Goal: Navigation & Orientation: Find specific page/section

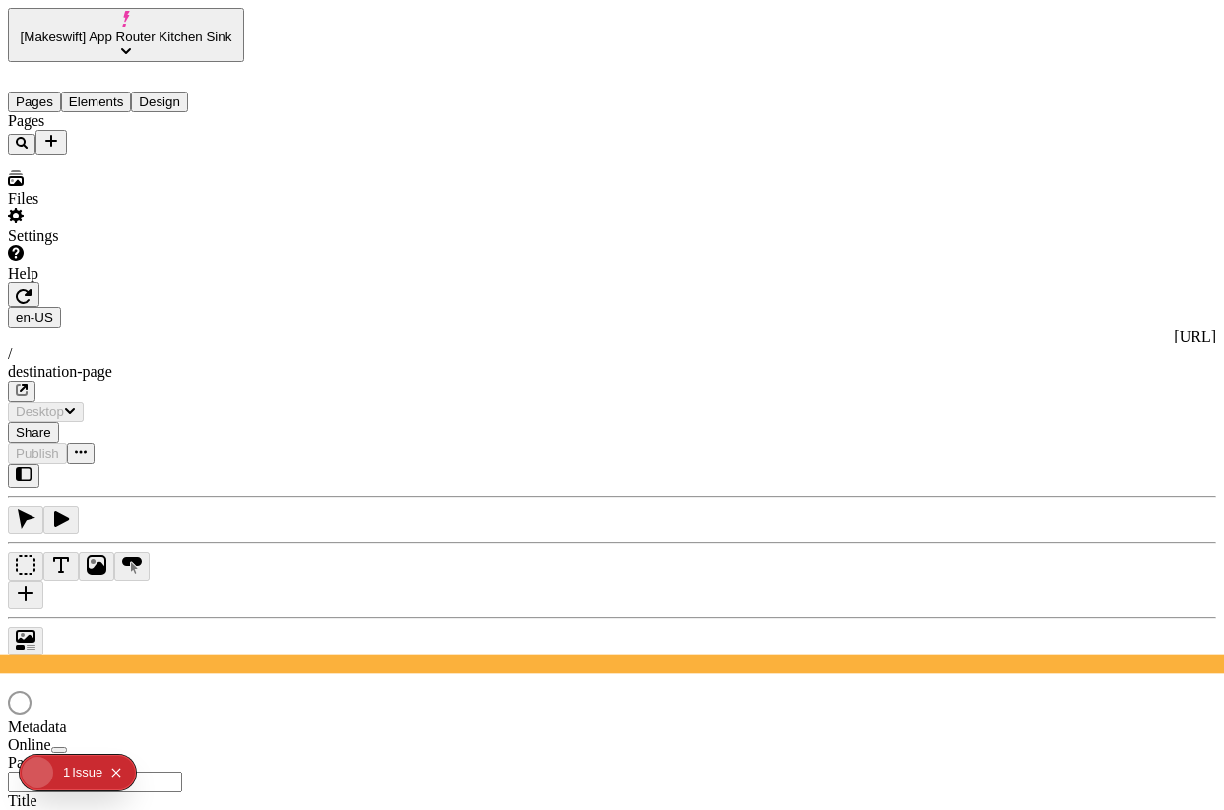
type input "/destination-page"
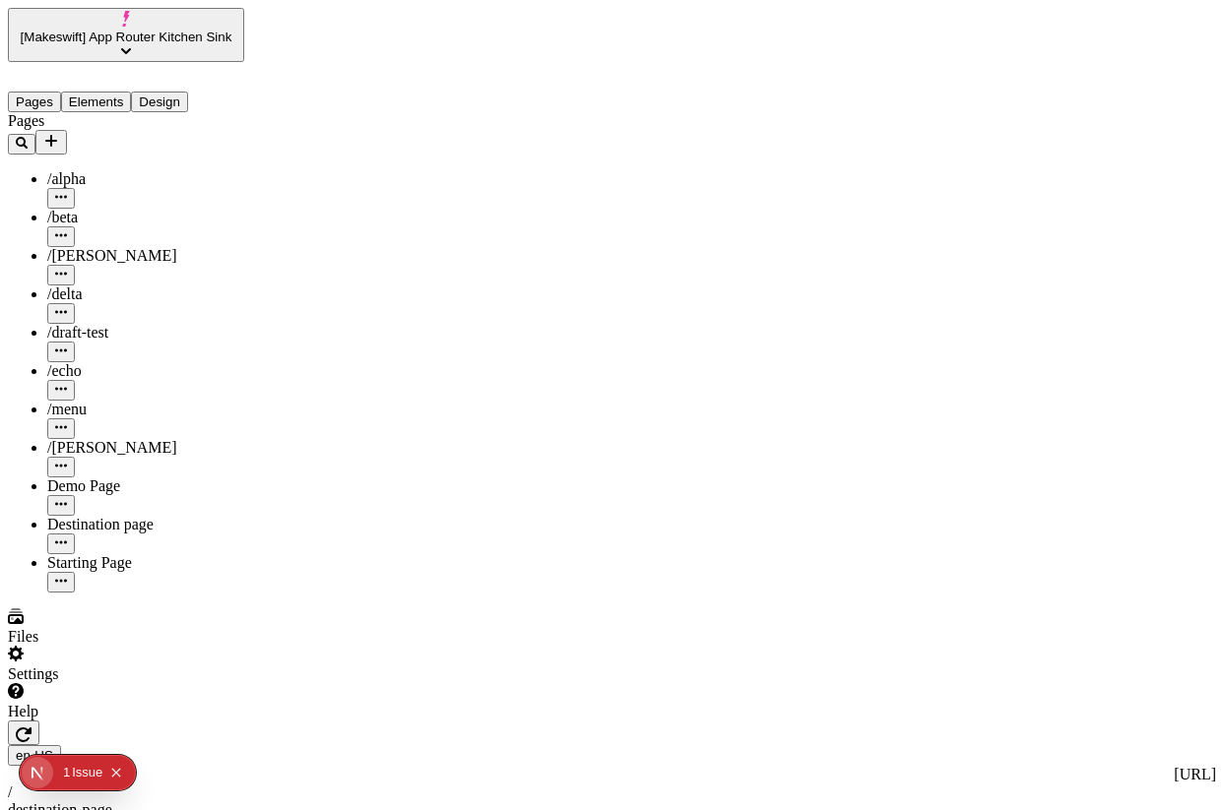
click at [57, 554] on div "Starting Page" at bounding box center [145, 563] width 197 height 18
type input "/starting-page"
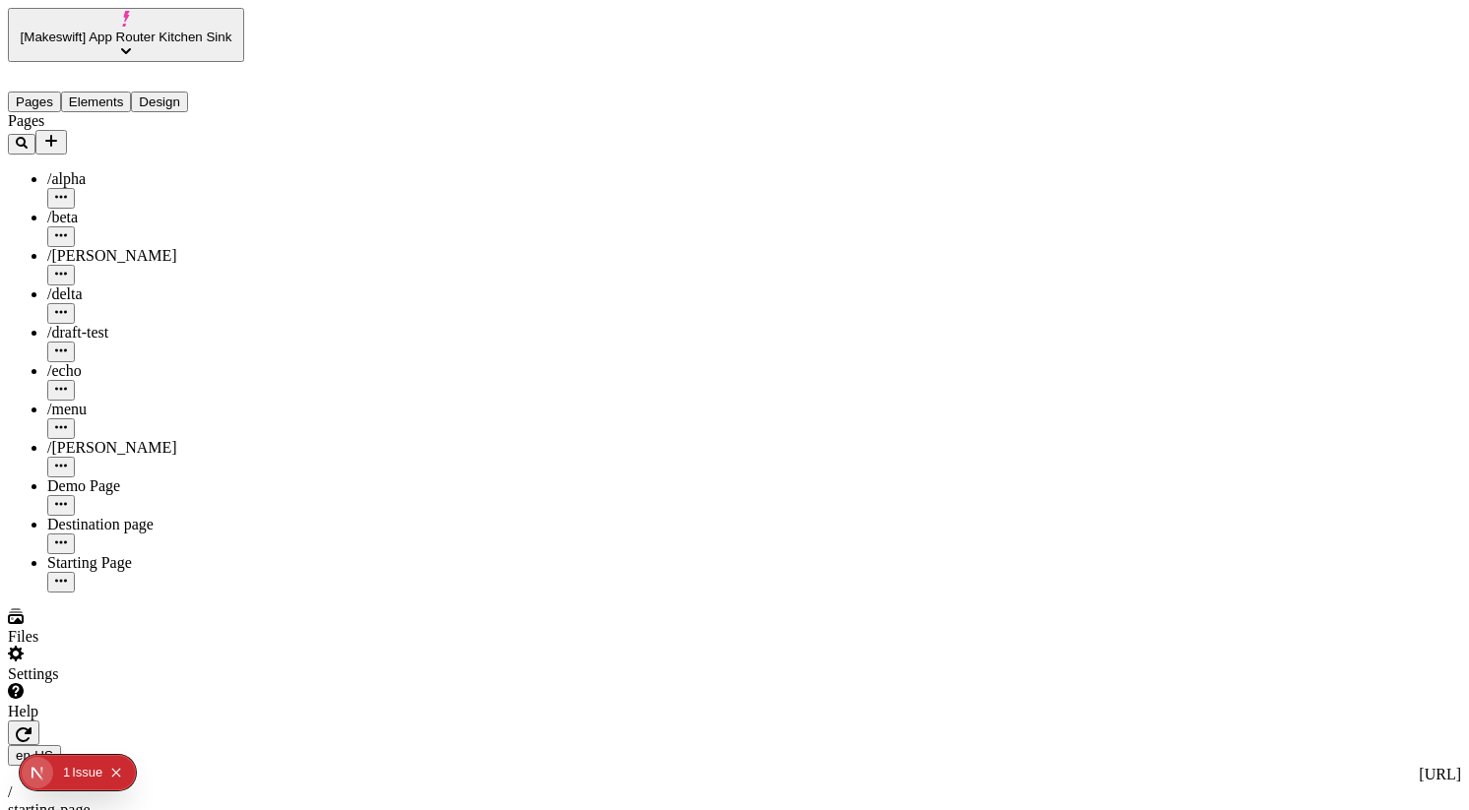
click at [126, 516] on div "Destination page" at bounding box center [145, 525] width 197 height 18
click at [114, 554] on div "Starting Page" at bounding box center [145, 573] width 197 height 38
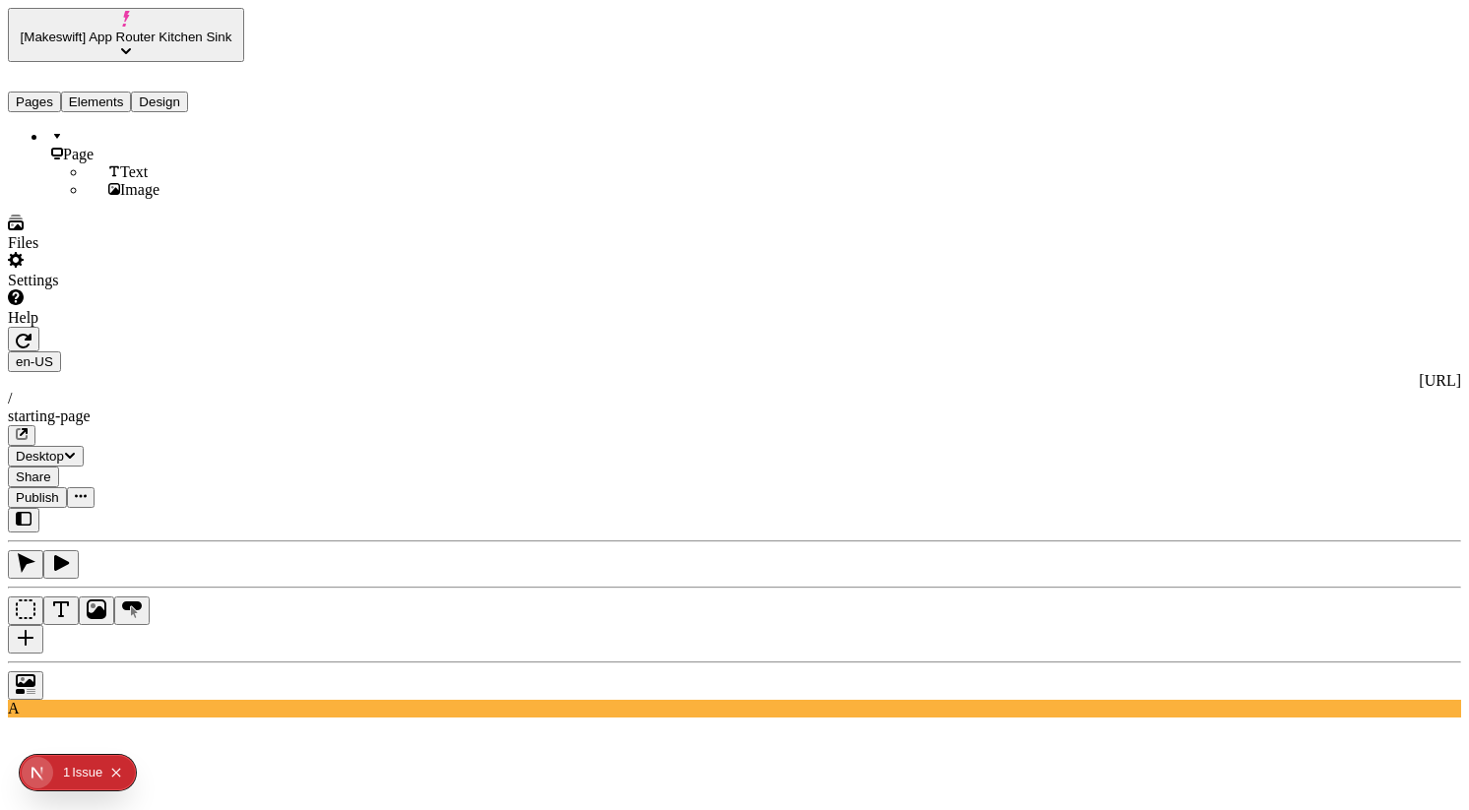
click at [105, 92] on button "Elements" at bounding box center [96, 102] width 71 height 21
click at [35, 553] on icon "button" at bounding box center [26, 563] width 20 height 20
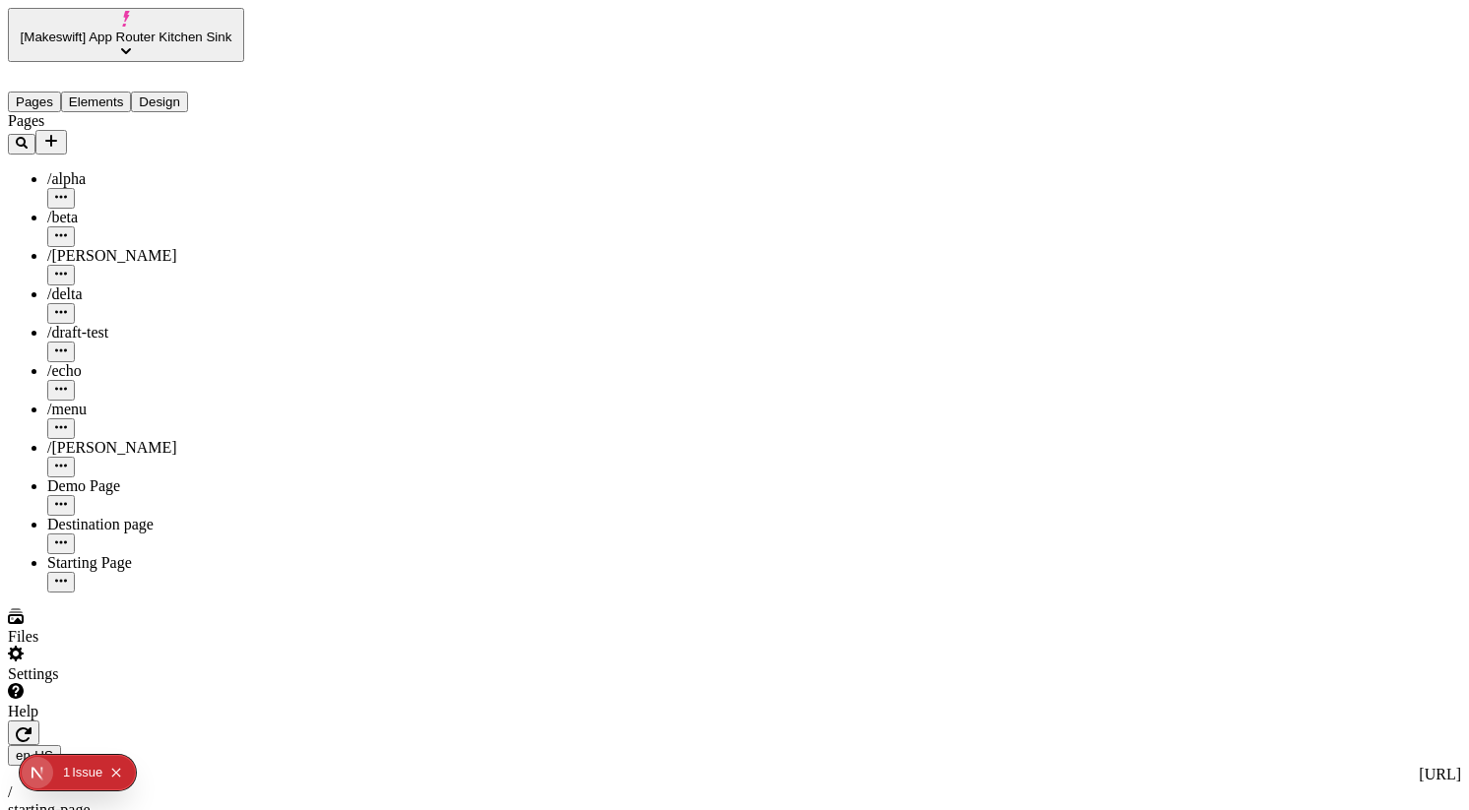
click at [51, 92] on button "Pages" at bounding box center [34, 102] width 53 height 21
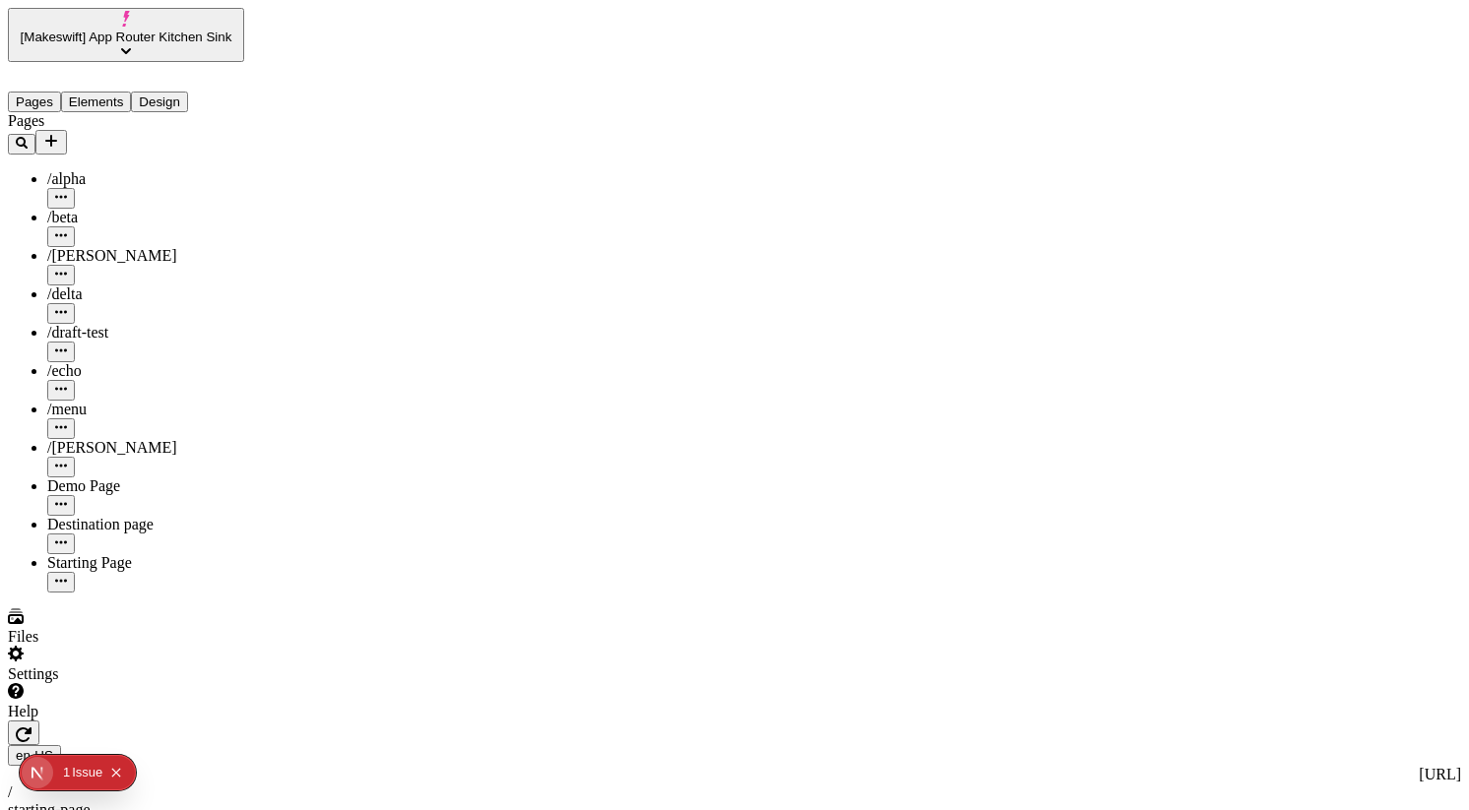
click at [94, 516] on div "Destination page" at bounding box center [145, 525] width 197 height 18
click at [96, 554] on div "Starting Page" at bounding box center [145, 563] width 197 height 18
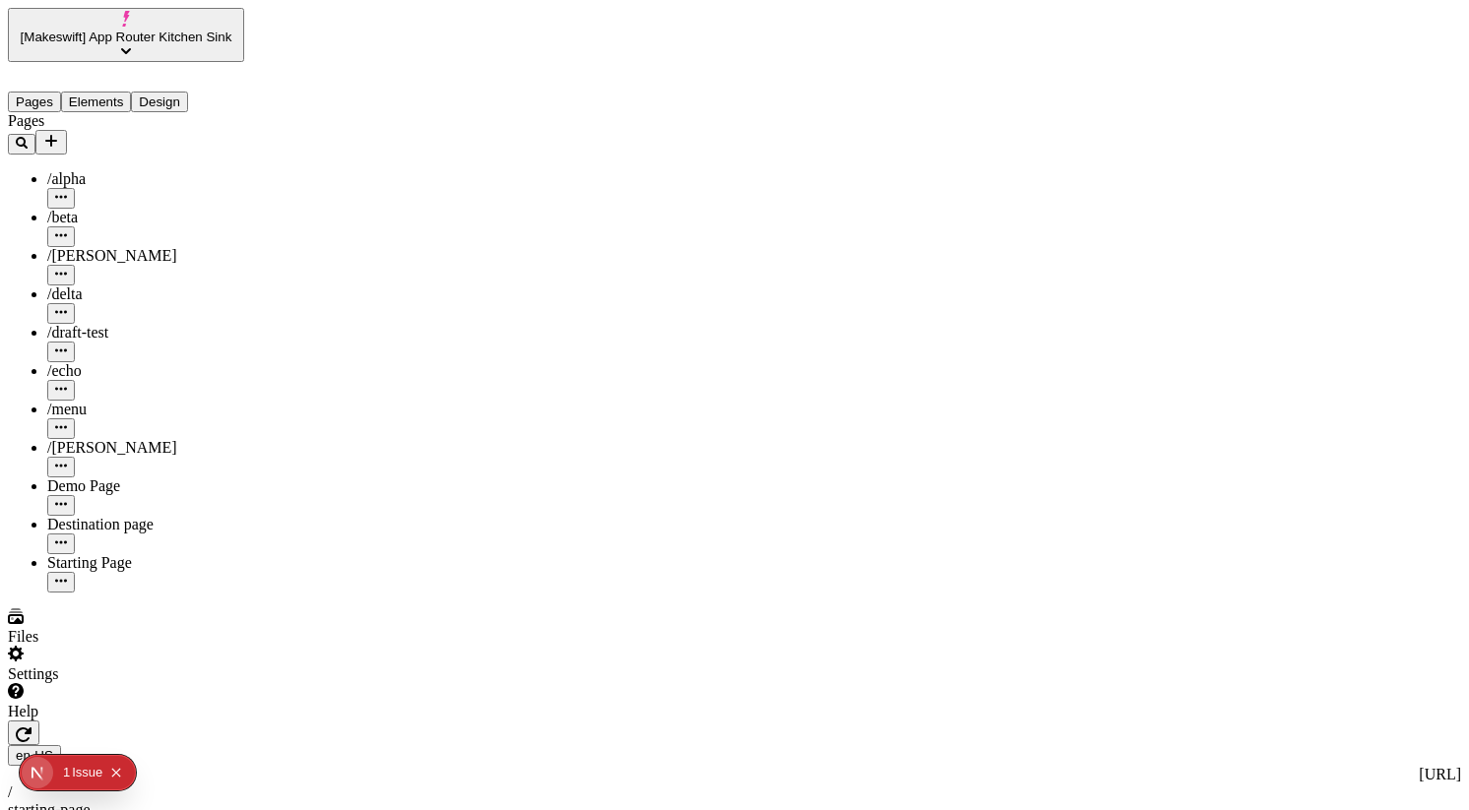
click at [129, 92] on button "Elements" at bounding box center [96, 102] width 71 height 21
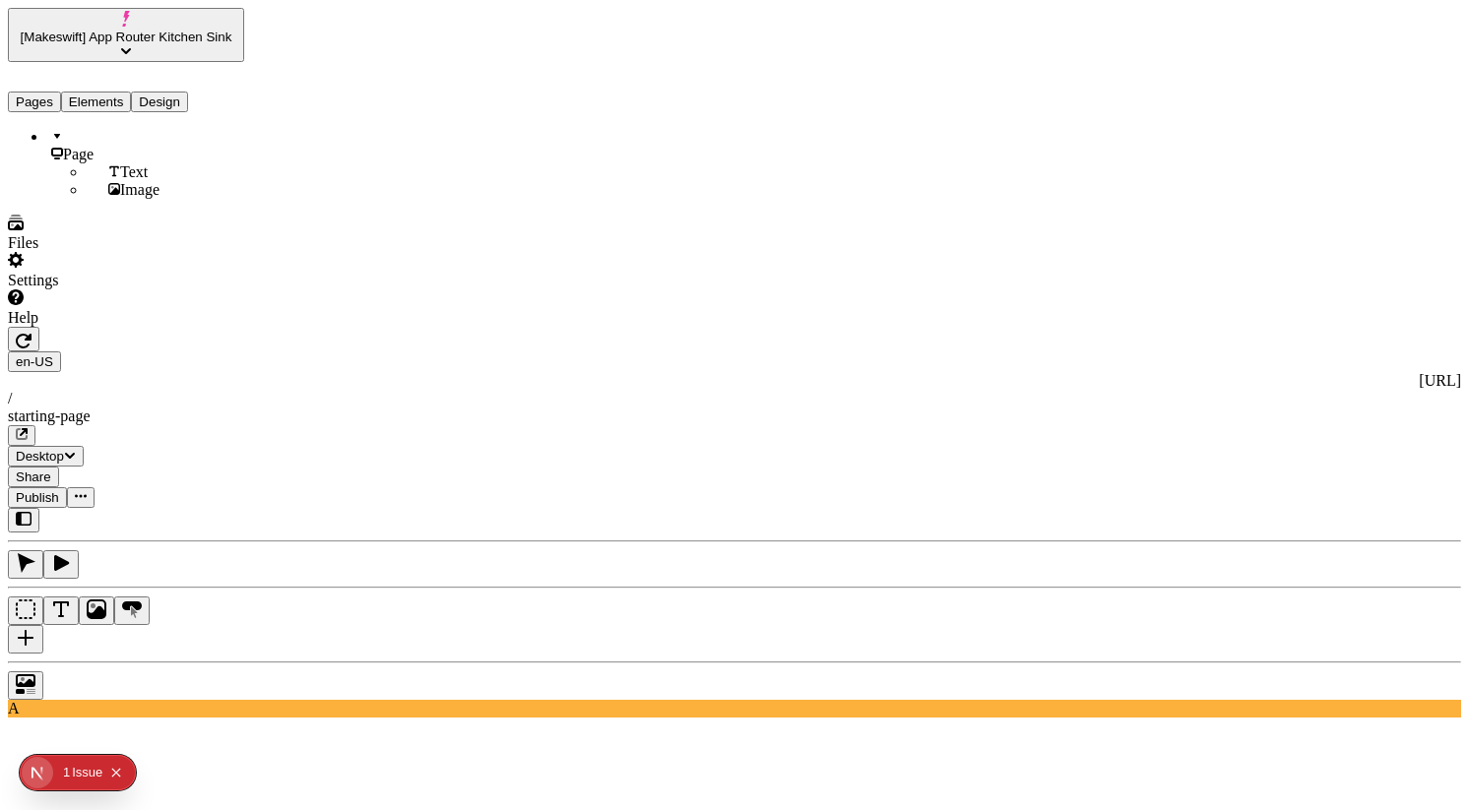
click at [25, 92] on button "Pages" at bounding box center [34, 102] width 53 height 21
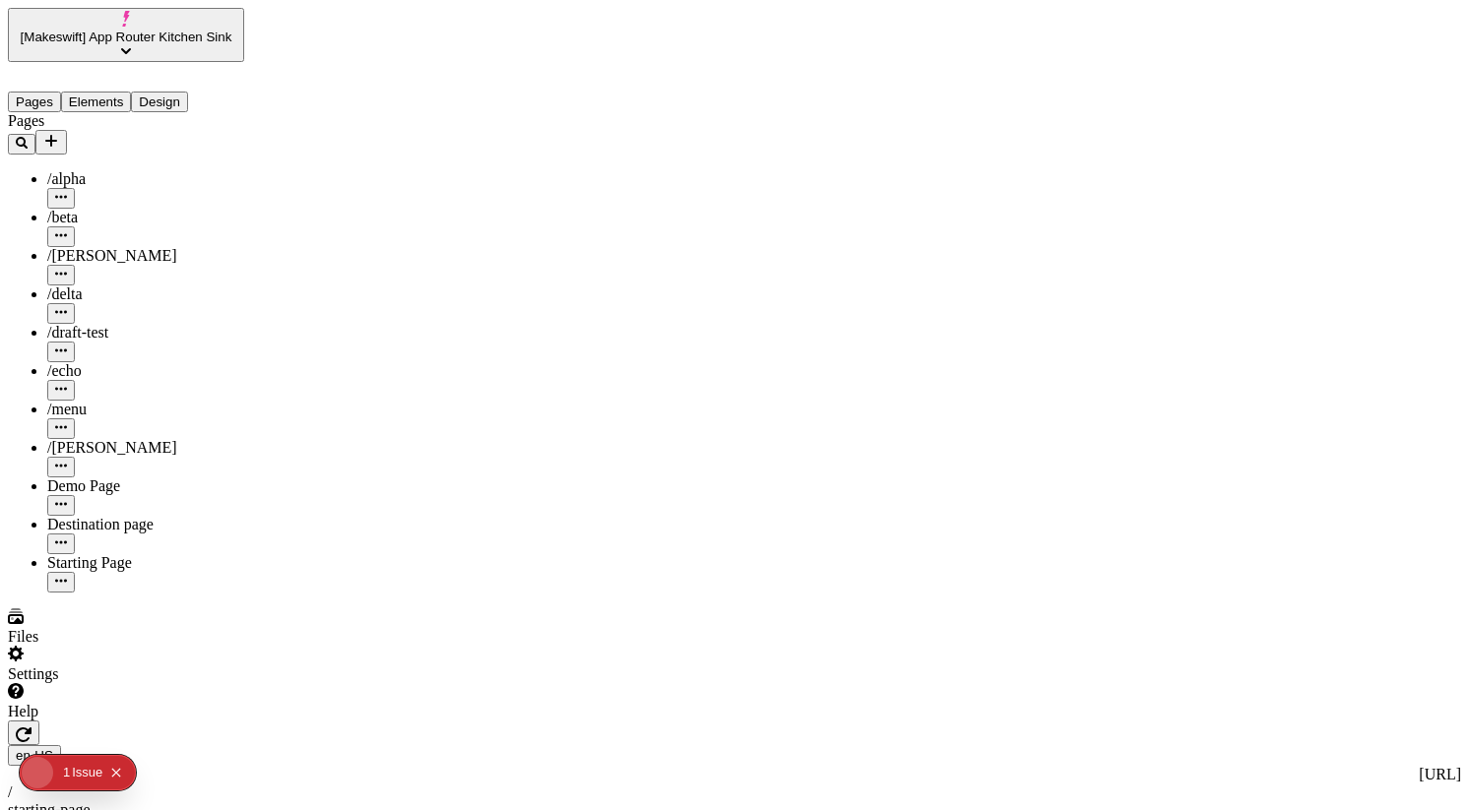
click at [129, 554] on div "Starting Page" at bounding box center [145, 563] width 197 height 18
click at [32, 727] on icon "button" at bounding box center [24, 735] width 16 height 16
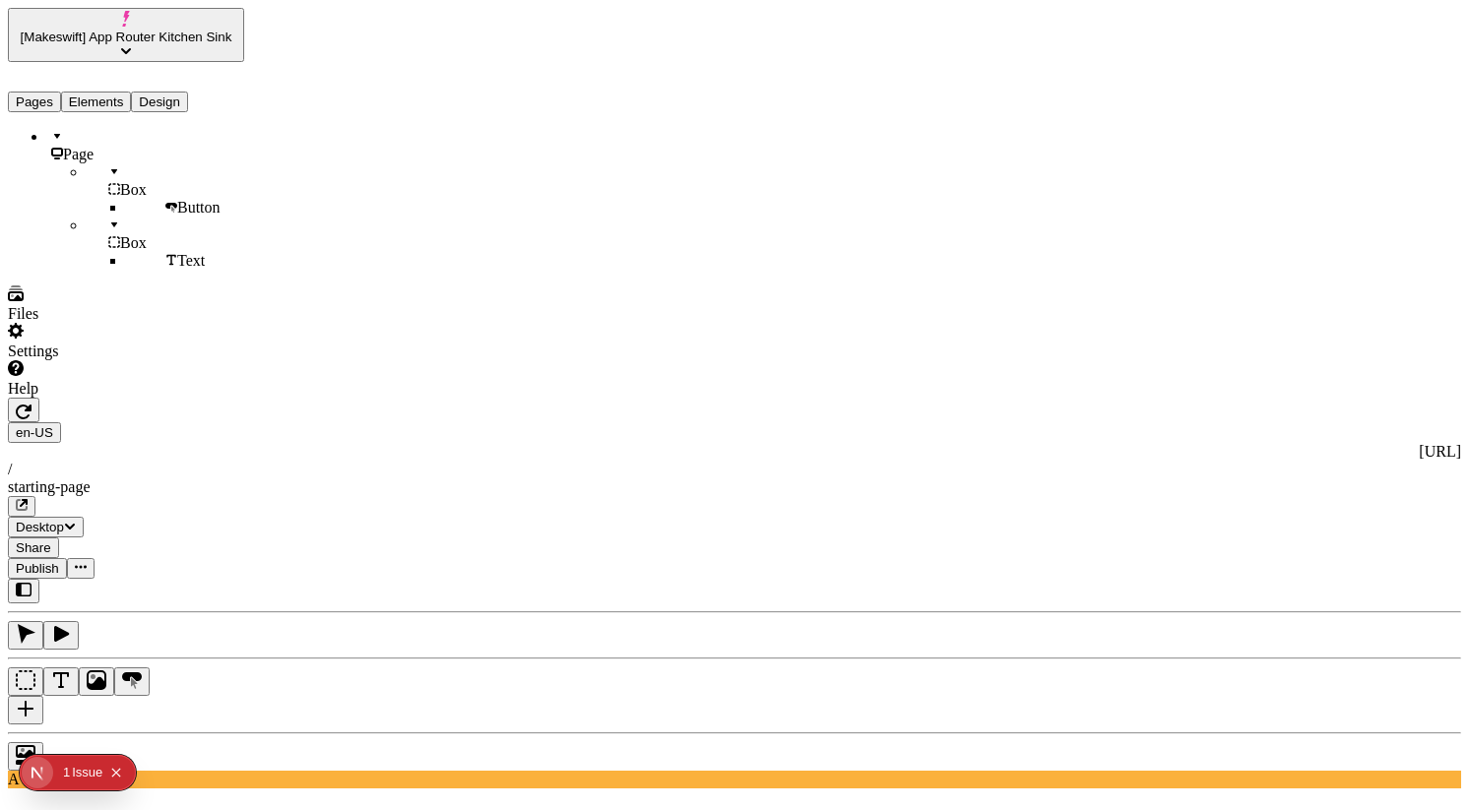
click at [124, 92] on button "Elements" at bounding box center [96, 102] width 71 height 21
click at [71, 624] on icon "button" at bounding box center [61, 634] width 20 height 20
click at [35, 624] on icon "button" at bounding box center [26, 634] width 20 height 20
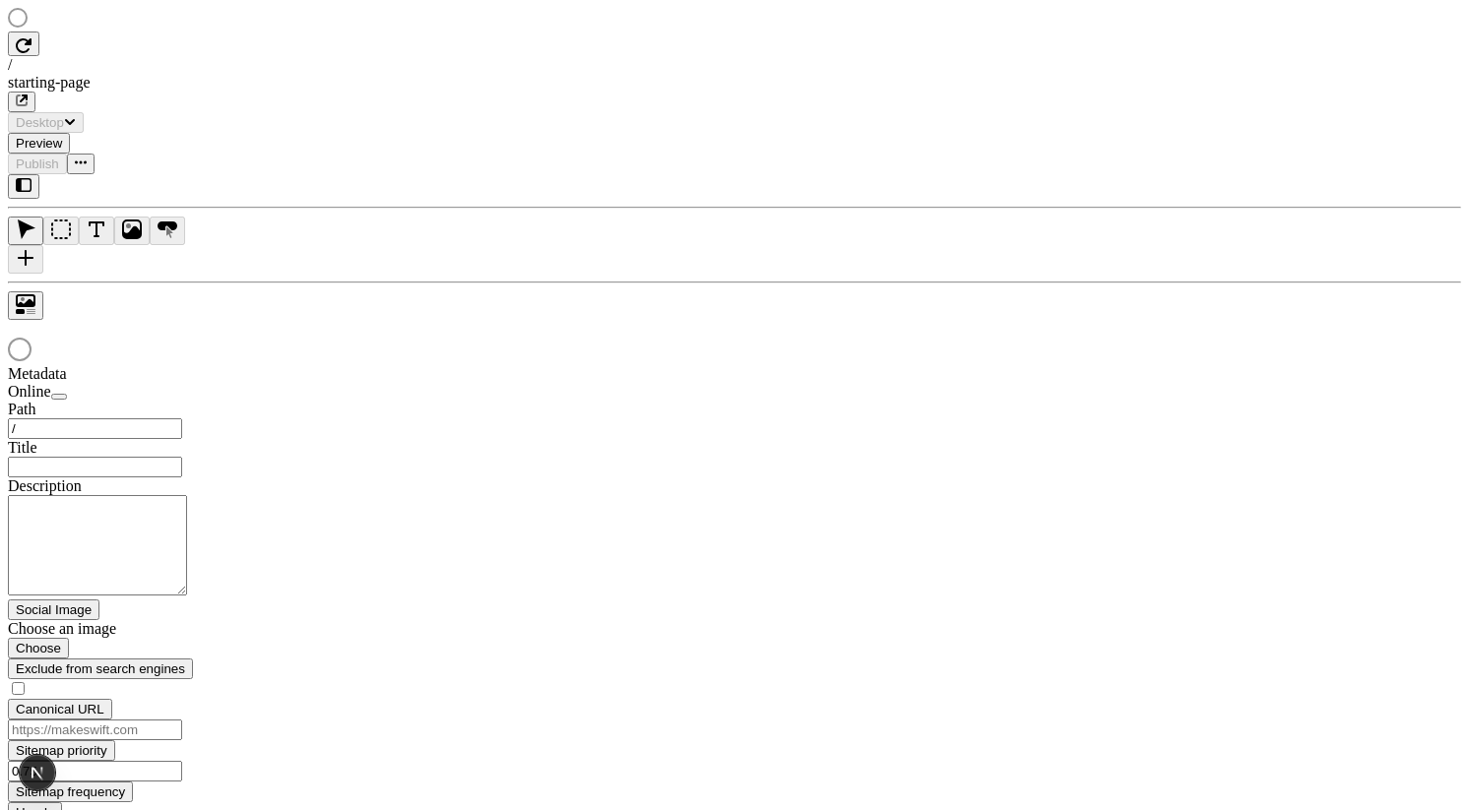
type input "/starting-page"
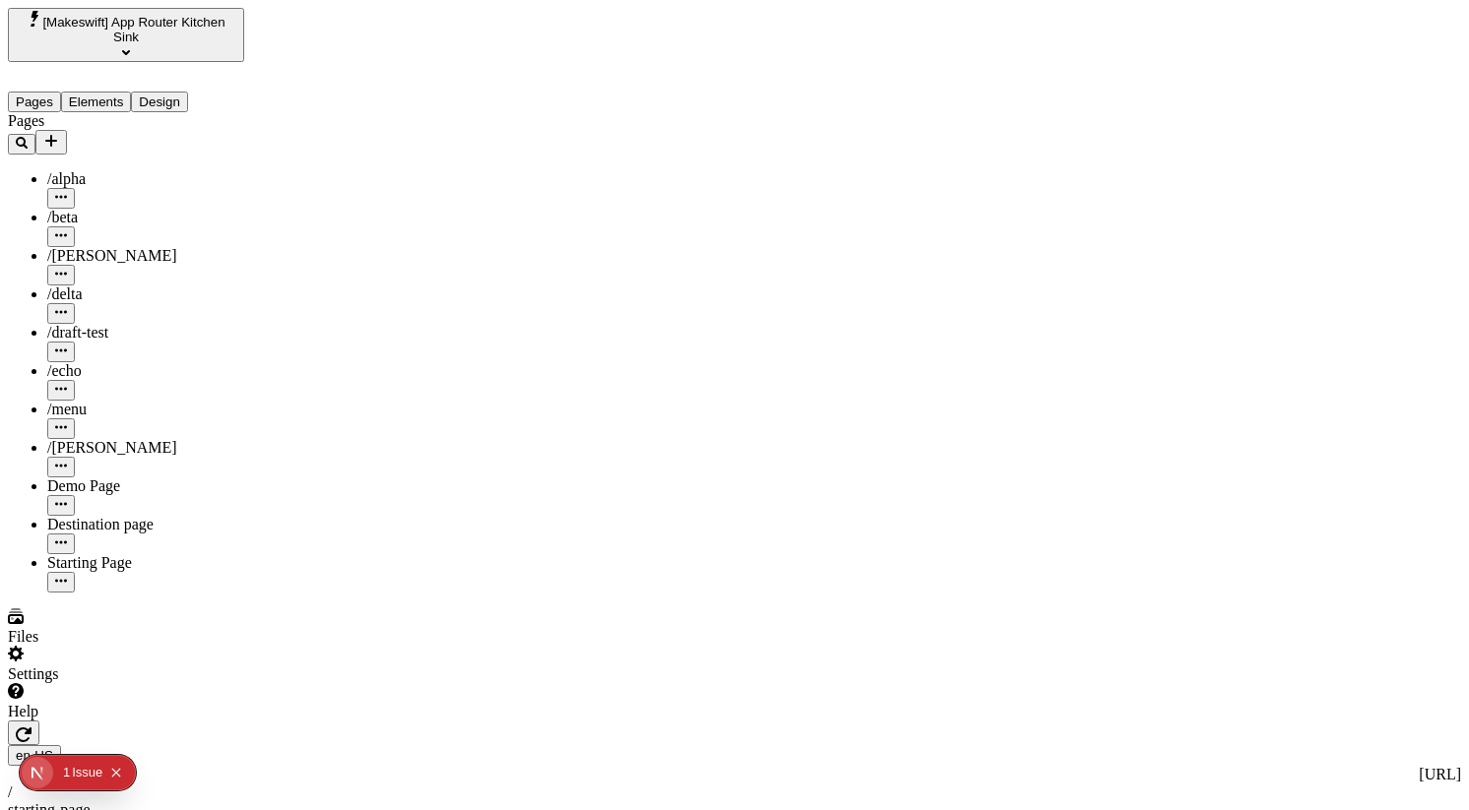
type input "/starting-page"
click at [203, 25] on span "[Makeswift] App Router Kitchen Sink" at bounding box center [133, 30] width 182 height 30
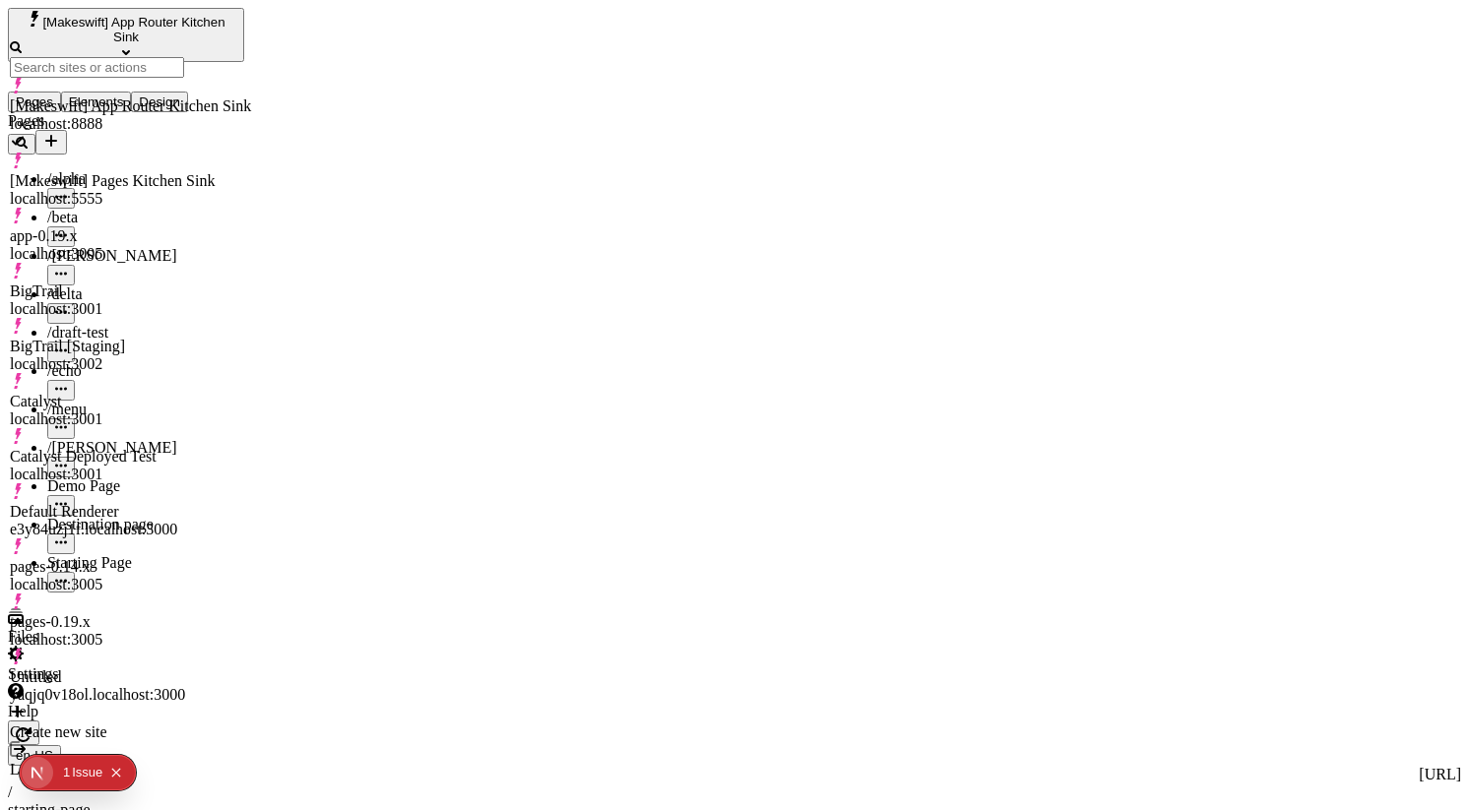
click at [203, 25] on span "[Makeswift] App Router Kitchen Sink" at bounding box center [133, 30] width 182 height 30
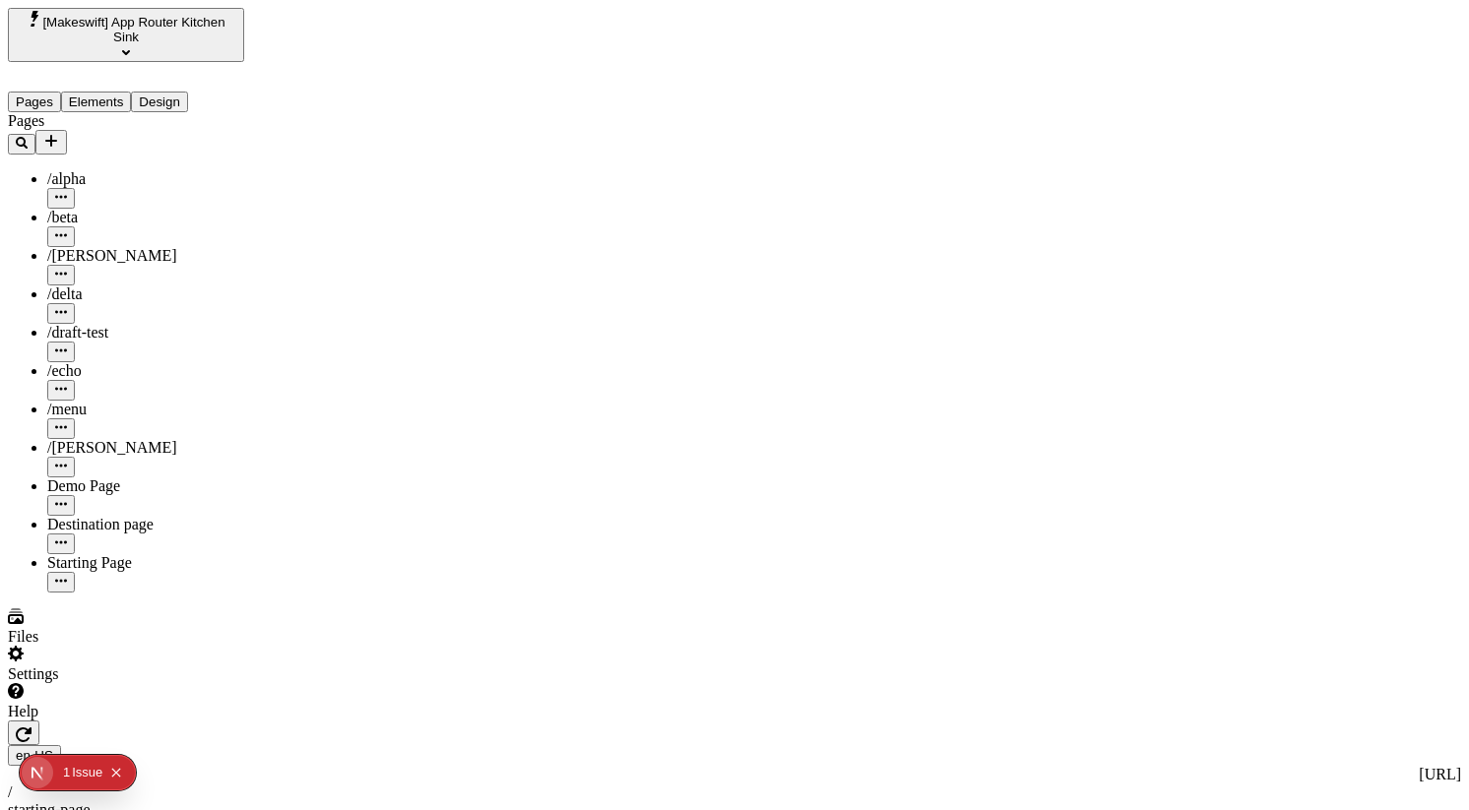
click at [203, 25] on span "[Makeswift] App Router Kitchen Sink" at bounding box center [133, 30] width 182 height 30
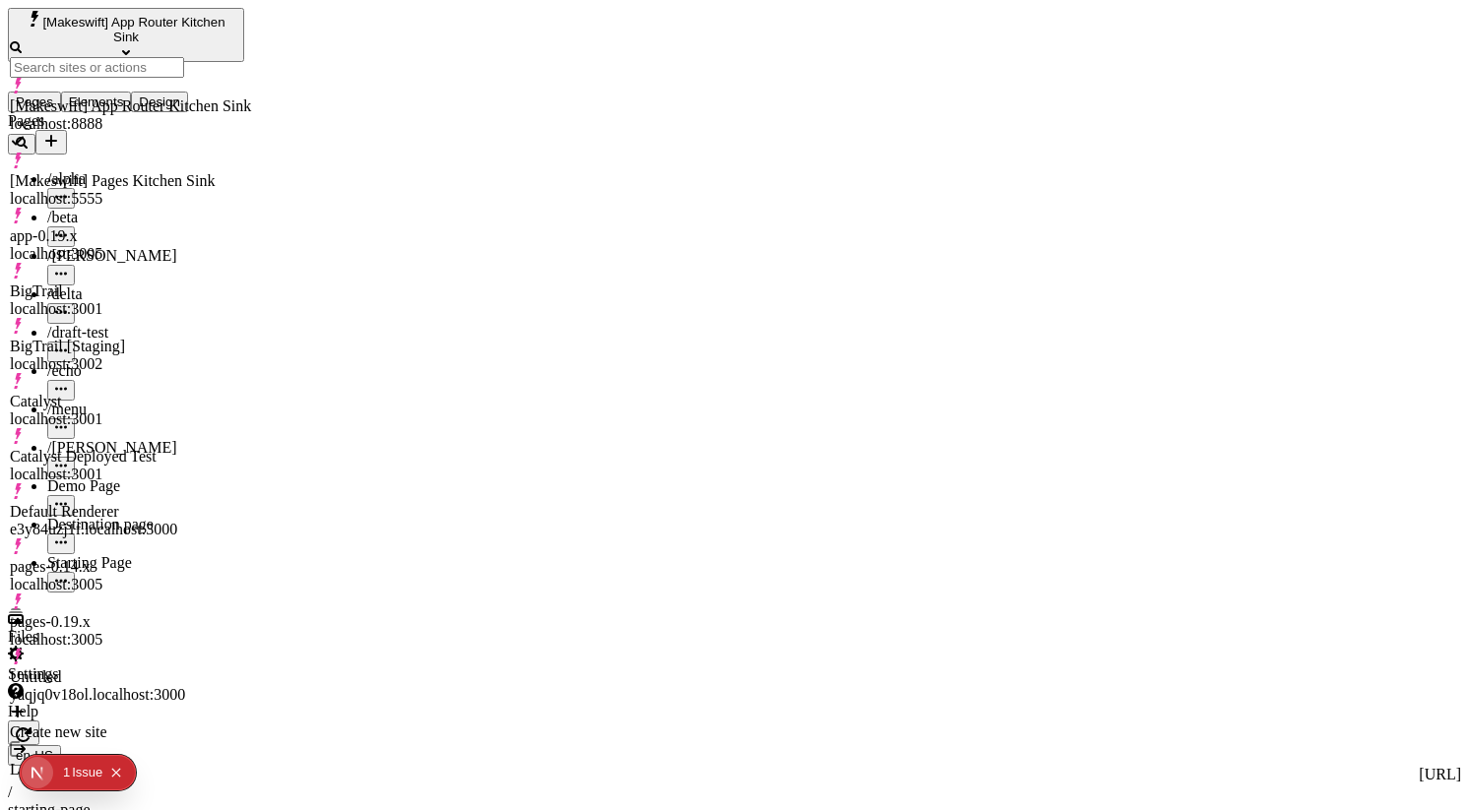
click at [203, 25] on span "[Makeswift] App Router Kitchen Sink" at bounding box center [133, 30] width 182 height 30
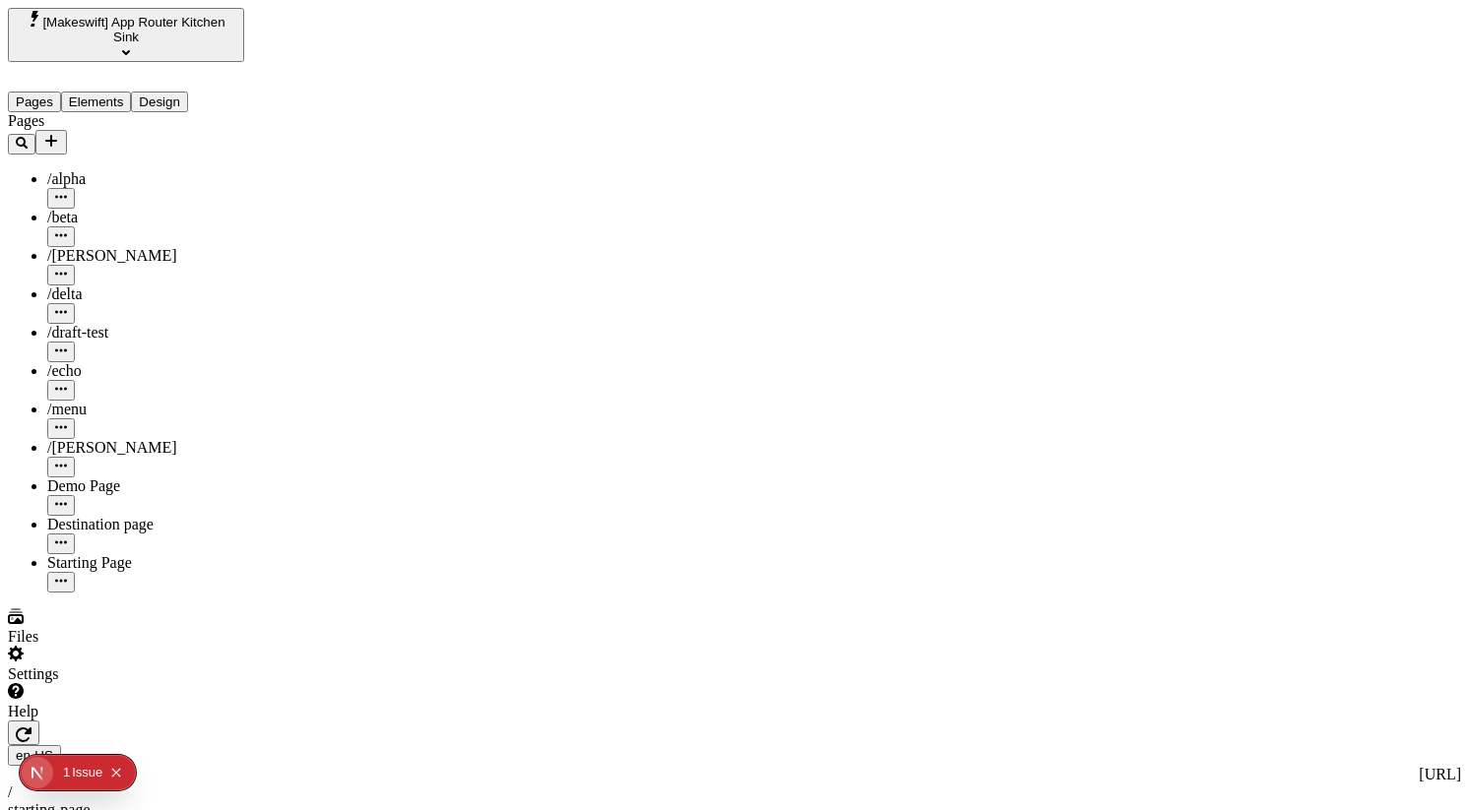
click at [203, 25] on span "[Makeswift] App Router Kitchen Sink" at bounding box center [133, 30] width 182 height 30
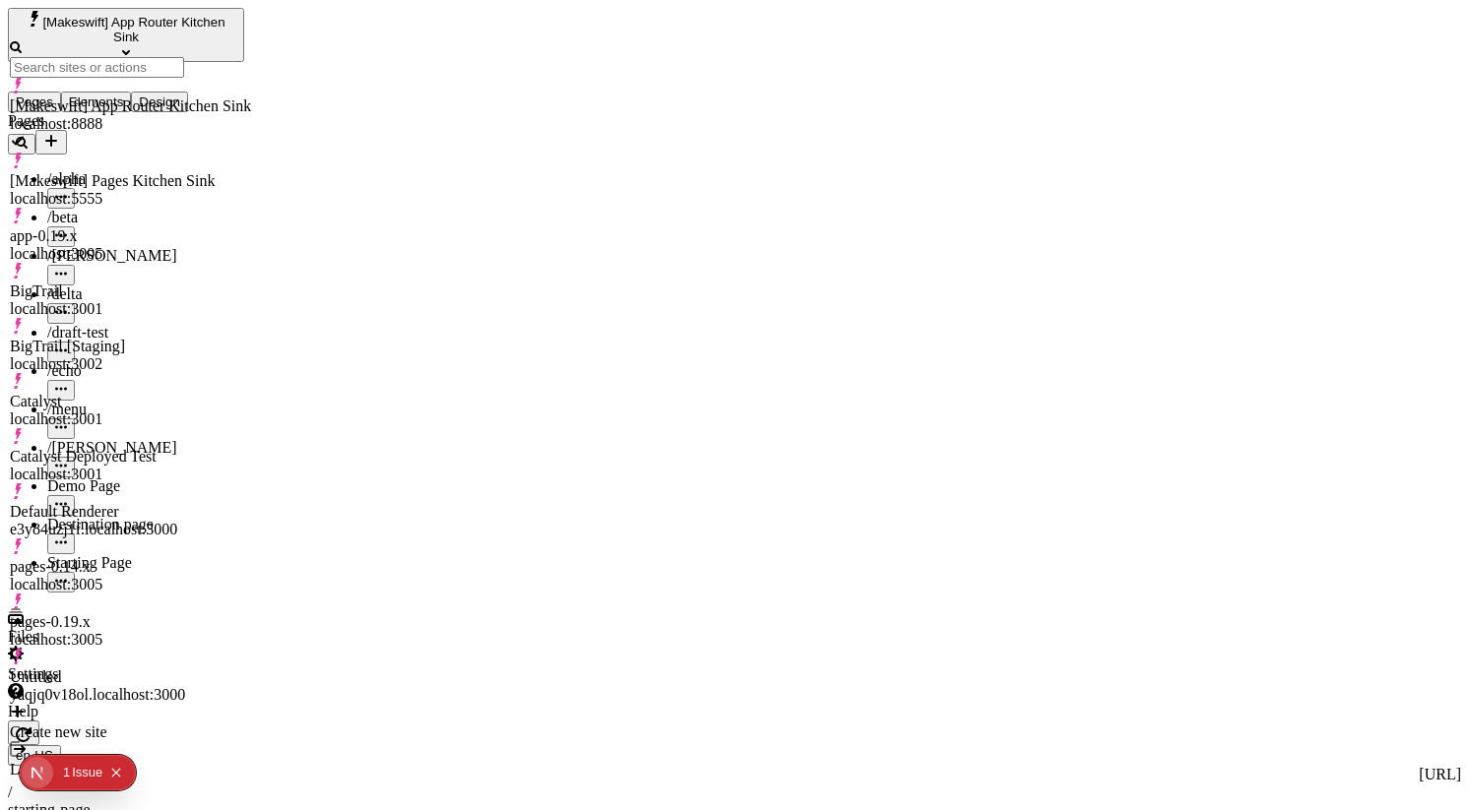
click at [207, 17] on button "[Makeswift] App Router Kitchen Sink" at bounding box center [126, 35] width 236 height 54
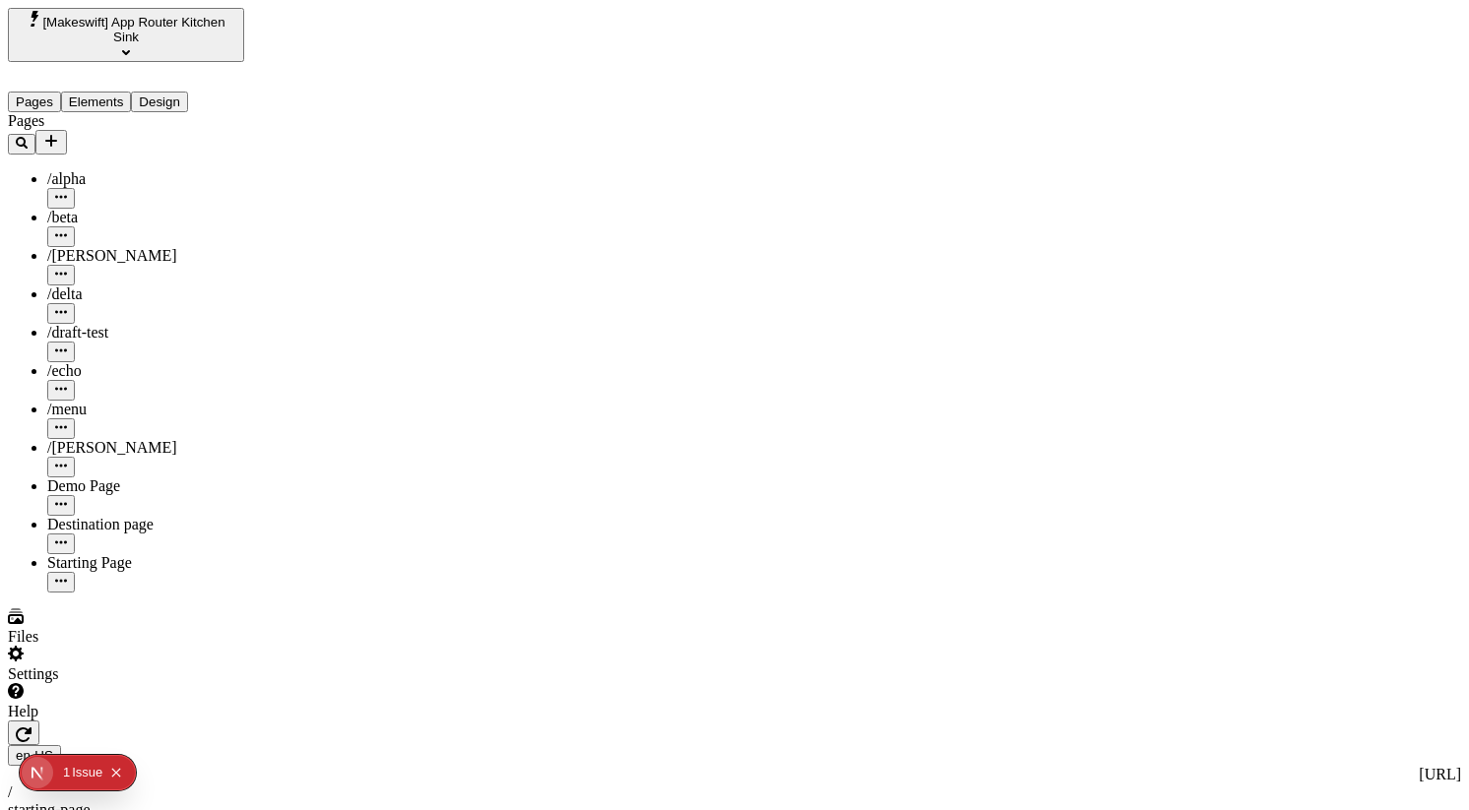
click at [130, 50] on icon "Select site" at bounding box center [126, 52] width 8 height 5
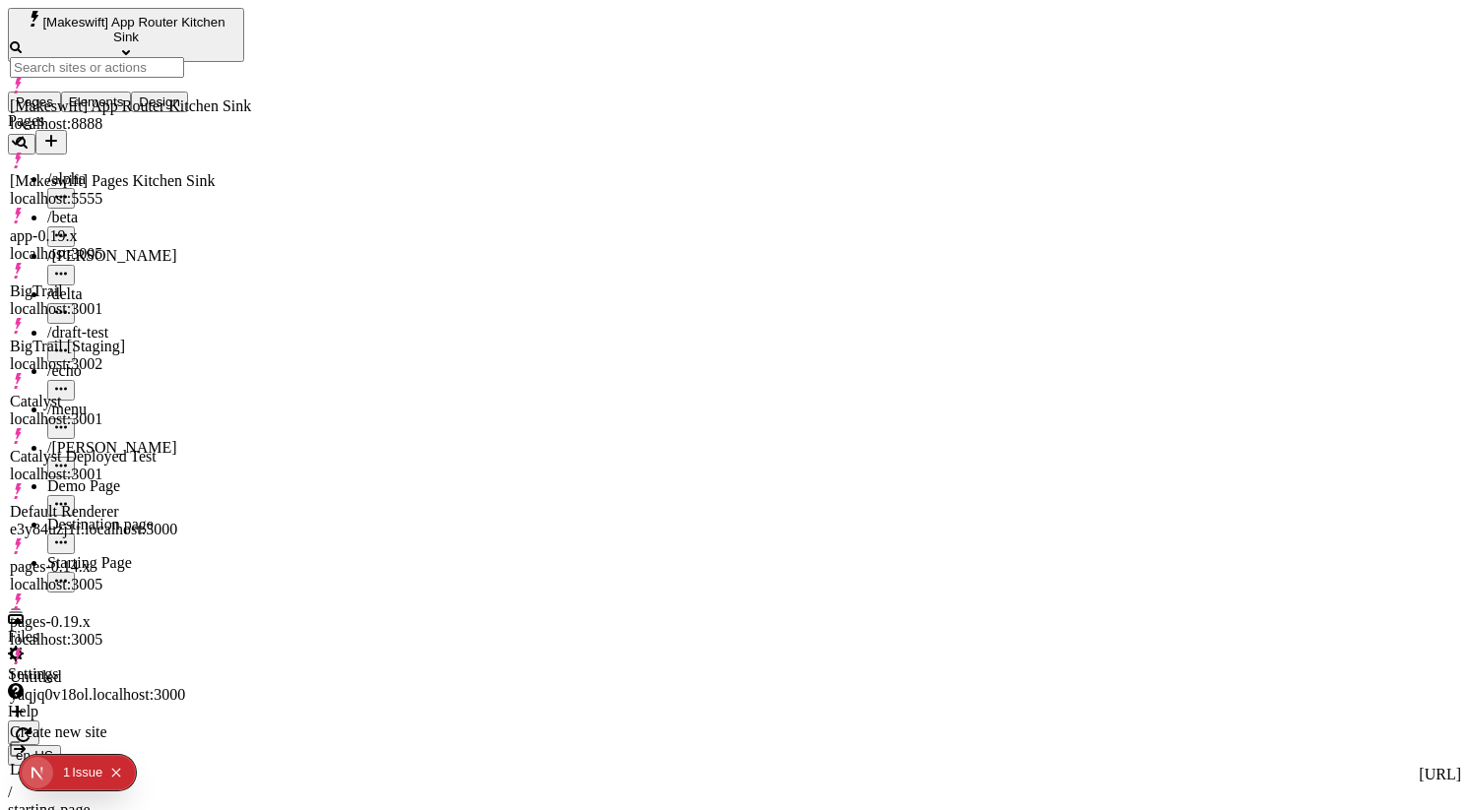
click at [130, 668] on div "Untitled yaqjq0v18ol.localhost:3000" at bounding box center [130, 685] width 241 height 35
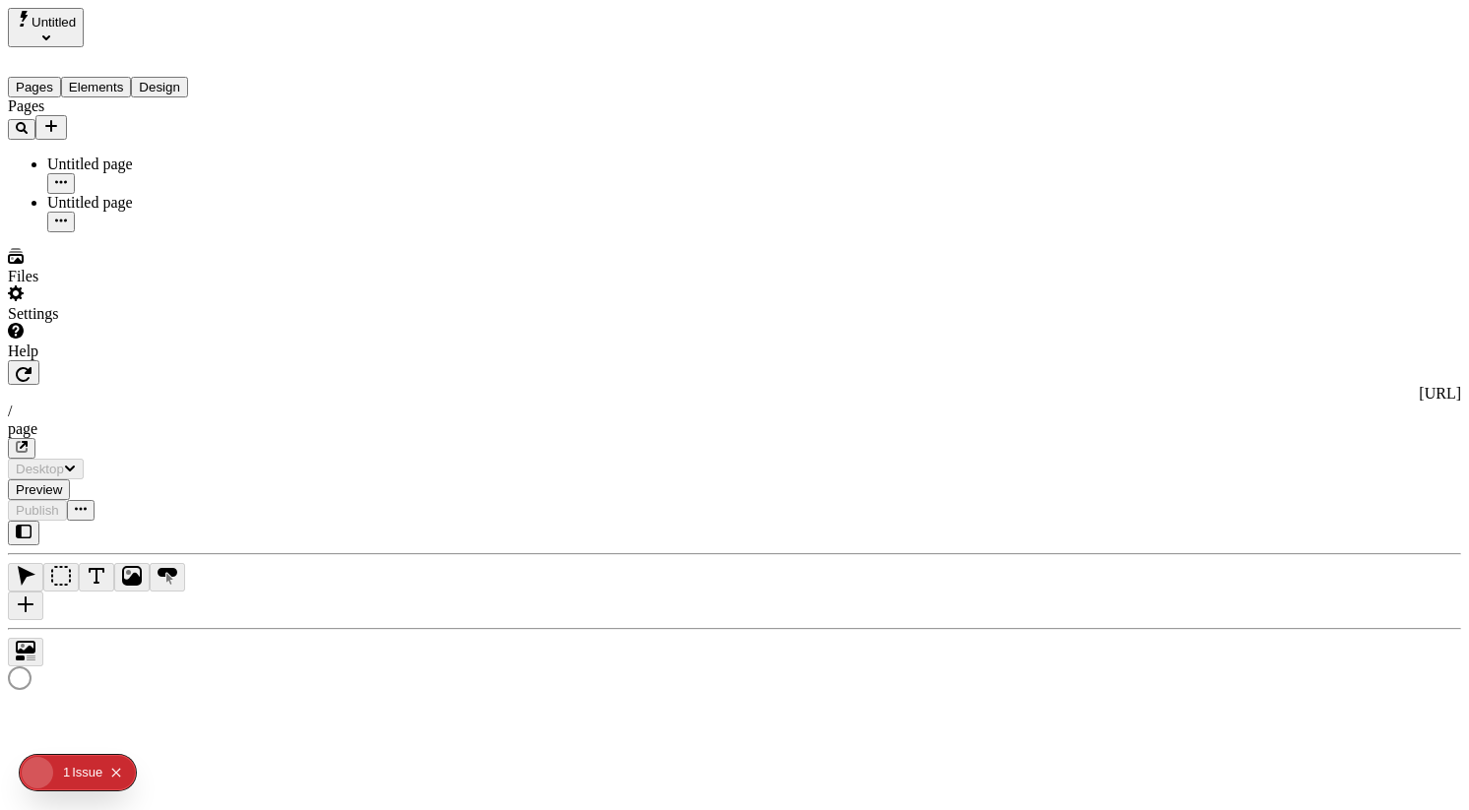
type input "/page"
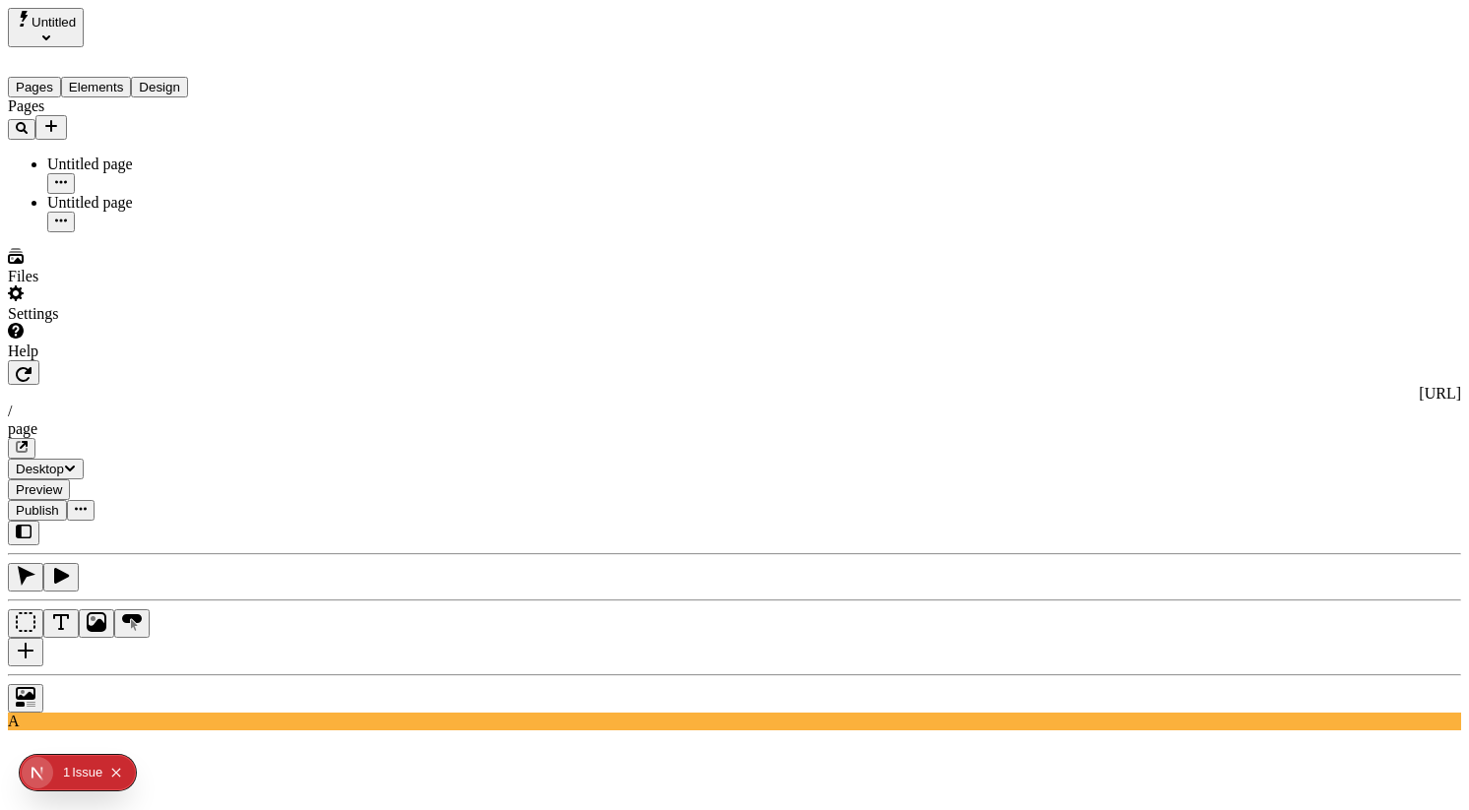
click at [257, 360] on div at bounding box center [137, 360] width 258 height 0
click at [76, 27] on span "Untitled" at bounding box center [54, 22] width 44 height 15
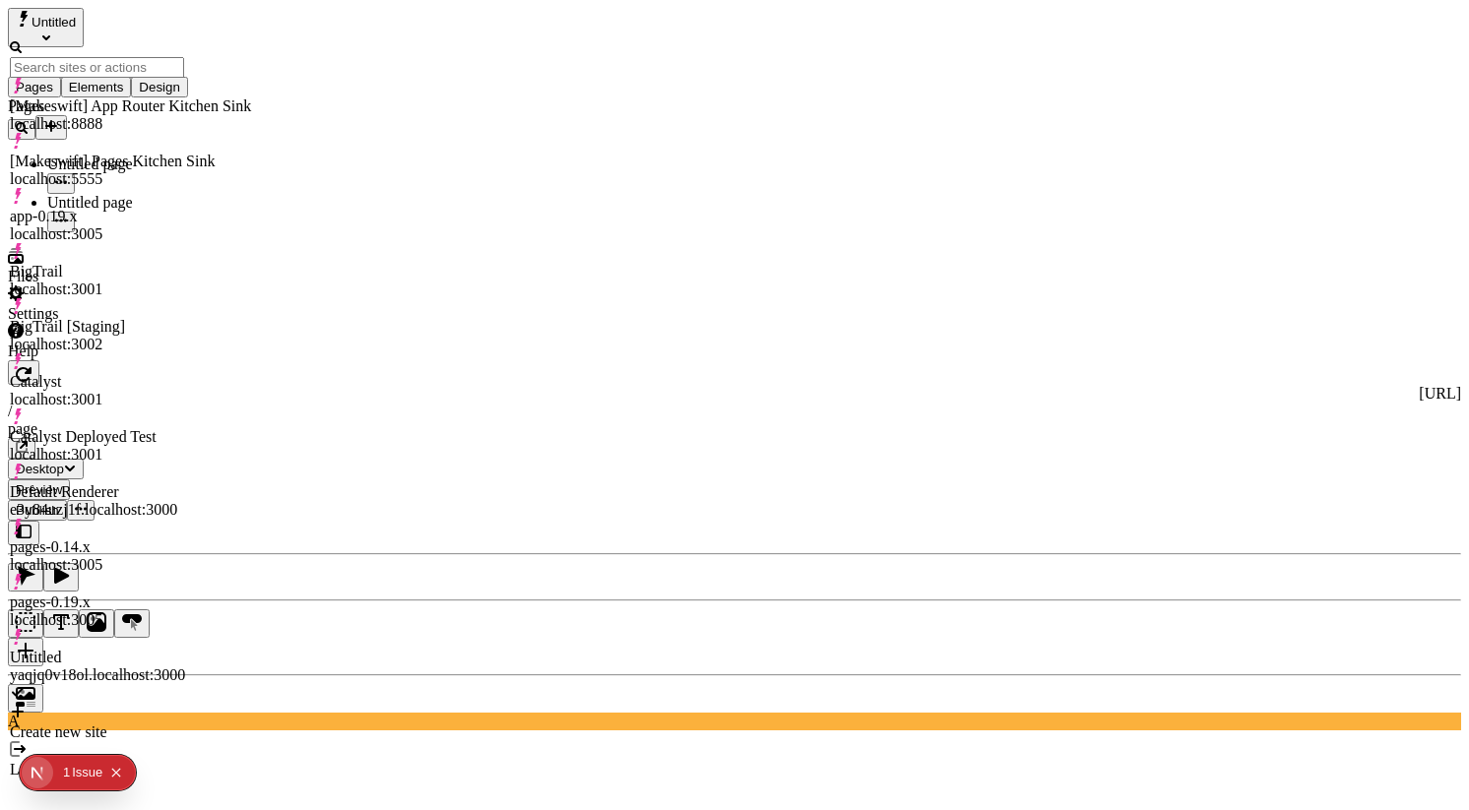
click at [111, 101] on div "[Makeswift] App Router Kitchen Sink" at bounding box center [130, 106] width 241 height 18
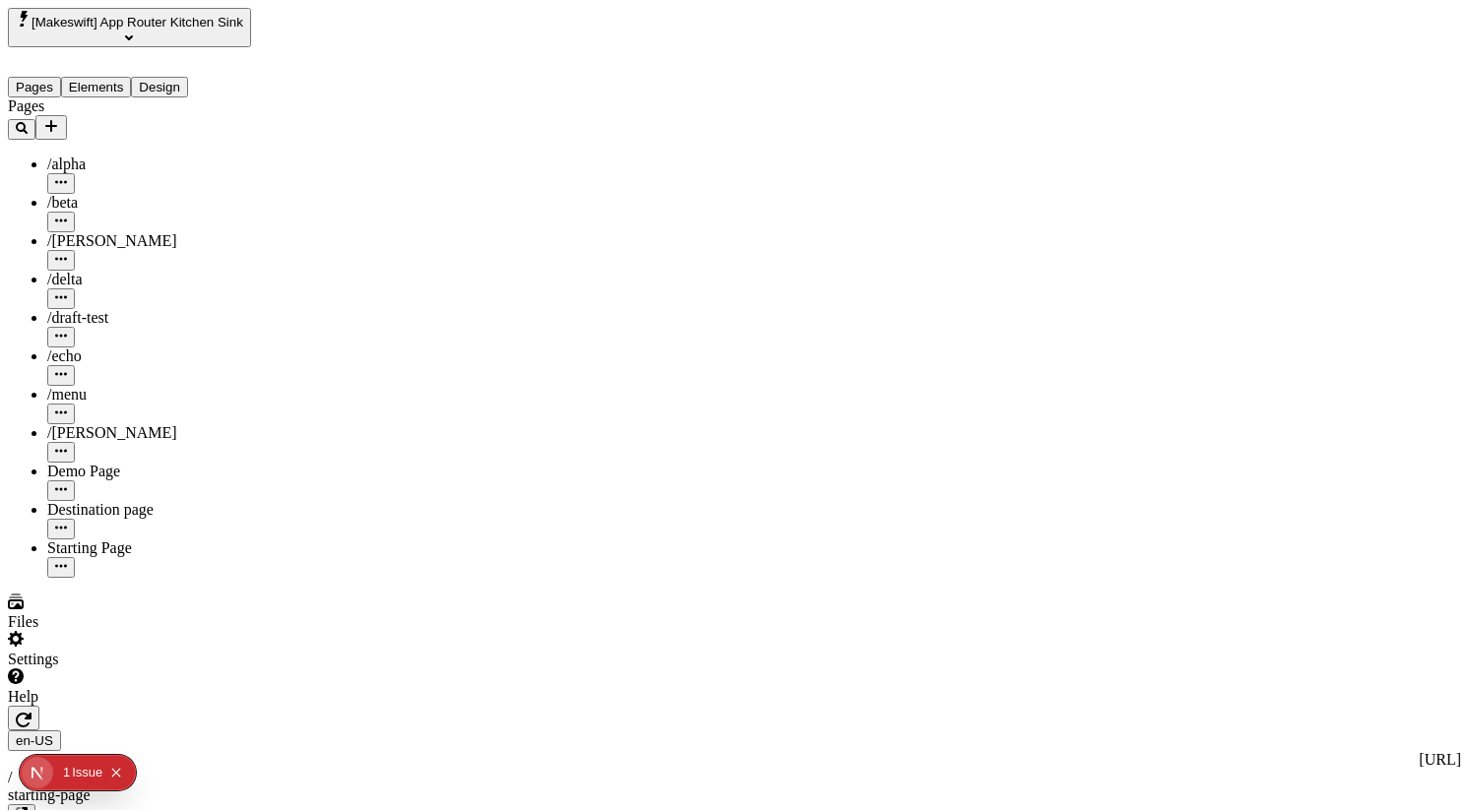
click at [288, 706] on div at bounding box center [152, 706] width 289 height 0
click at [164, 501] on div "Destination page" at bounding box center [172, 510] width 250 height 18
type input "/destination-page"
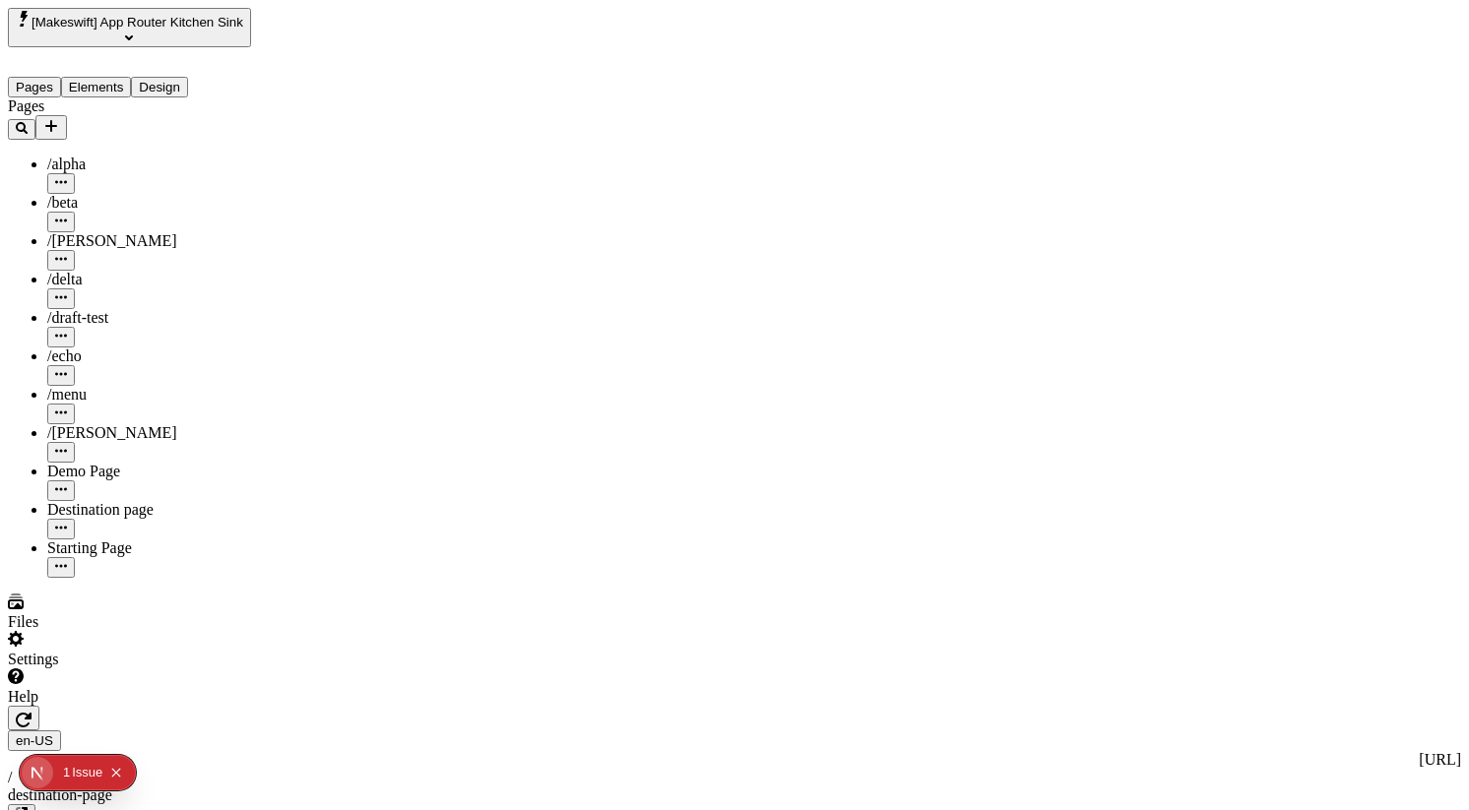
click at [114, 772] on icon "Collapse issues badge" at bounding box center [116, 773] width 12 height 12
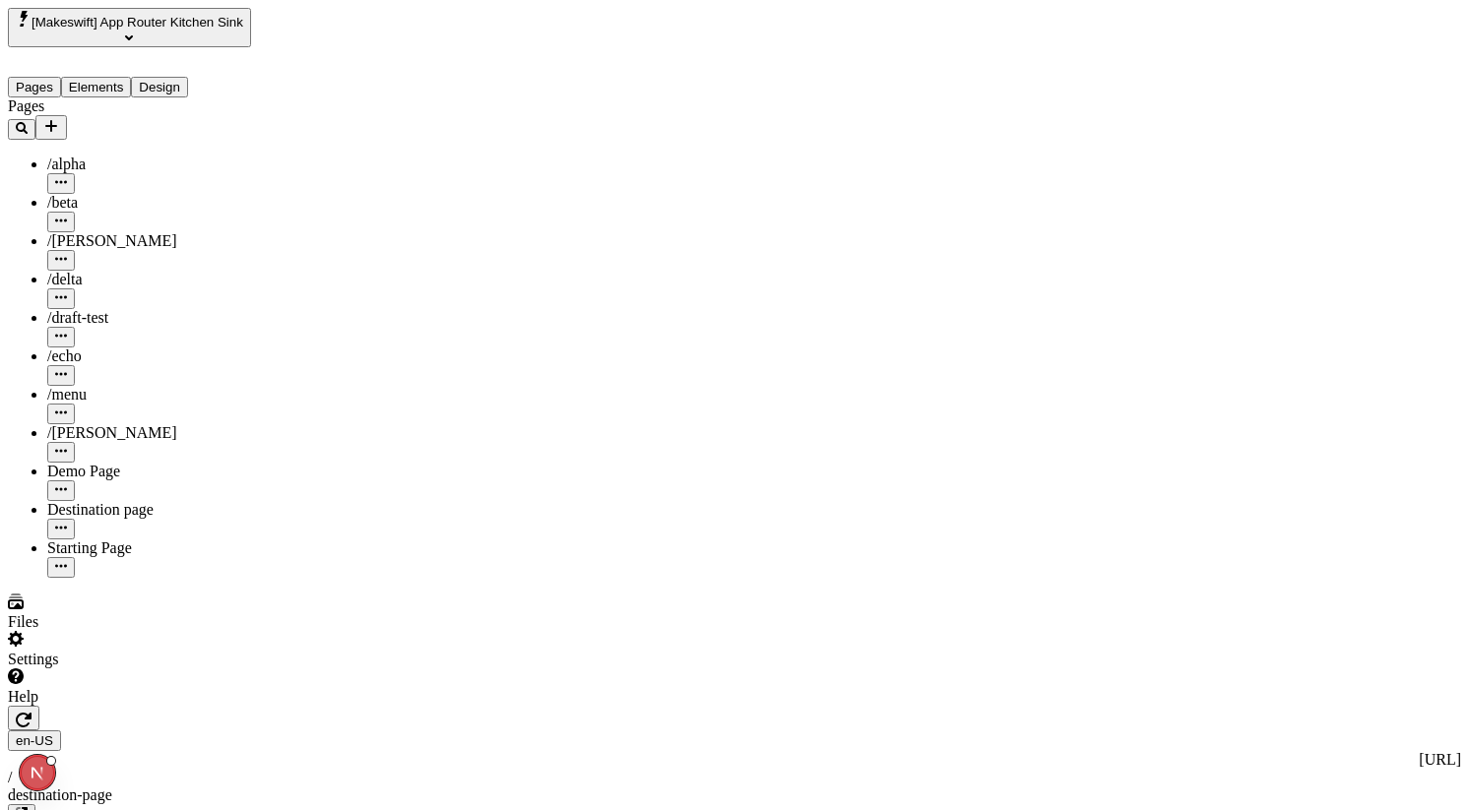
click at [125, 578] on div "Pages /alpha /beta /[PERSON_NAME] /delta /draft-test /echo /menu /romeo Demo Pa…" at bounding box center [152, 337] width 289 height 480
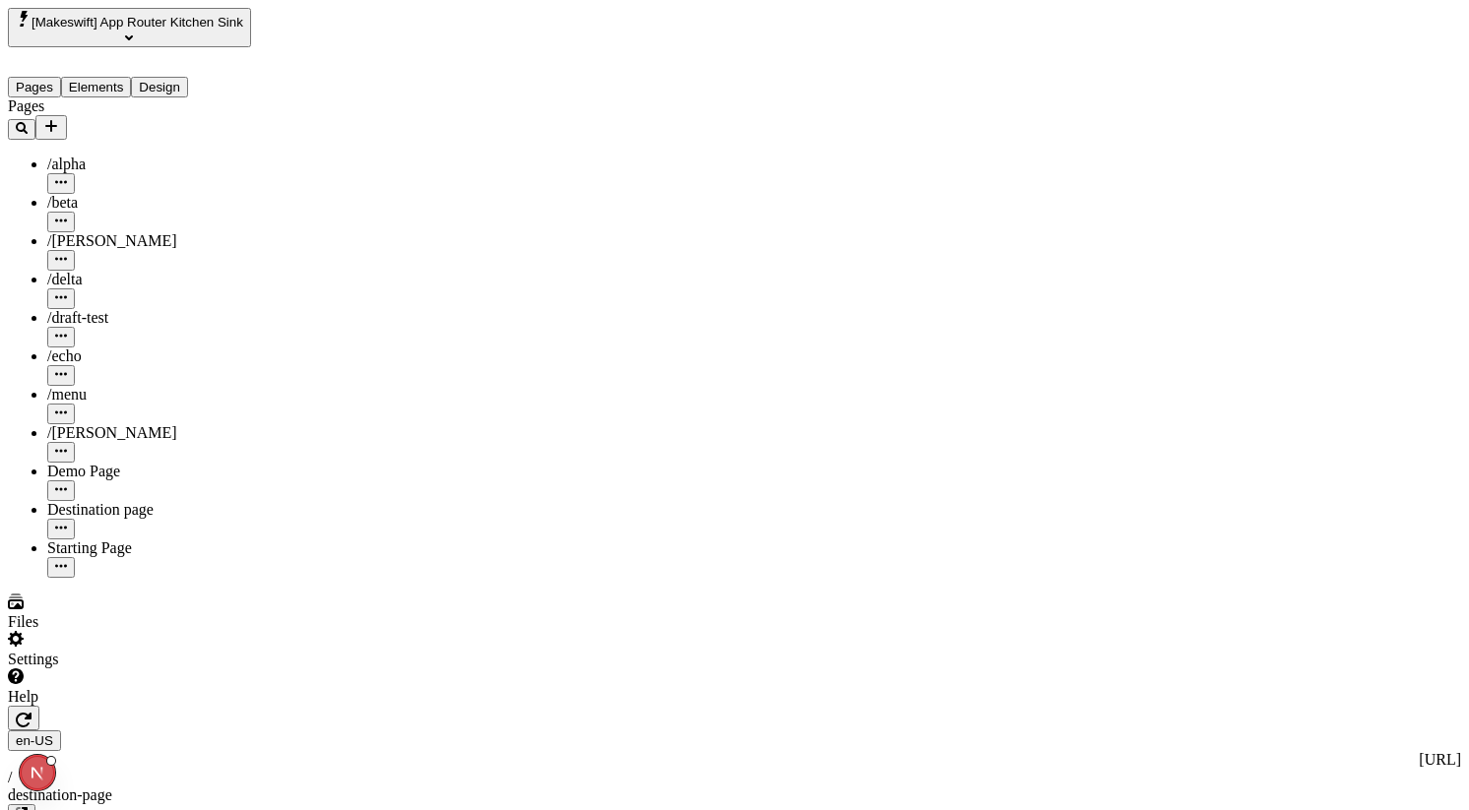
type input "/destination-page"
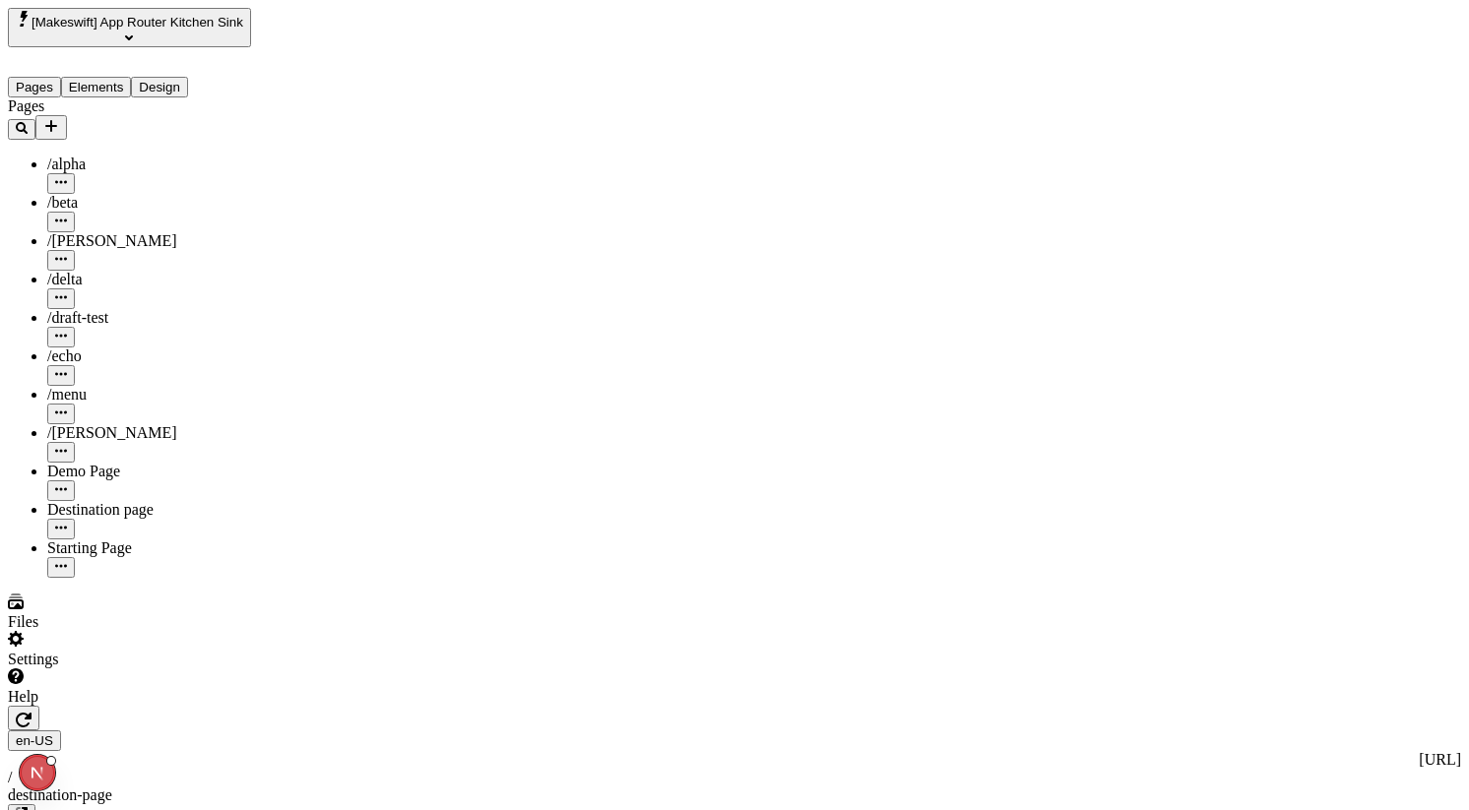
click at [139, 539] on div "Starting Page" at bounding box center [172, 548] width 250 height 18
click at [123, 77] on button "Elements" at bounding box center [96, 87] width 71 height 21
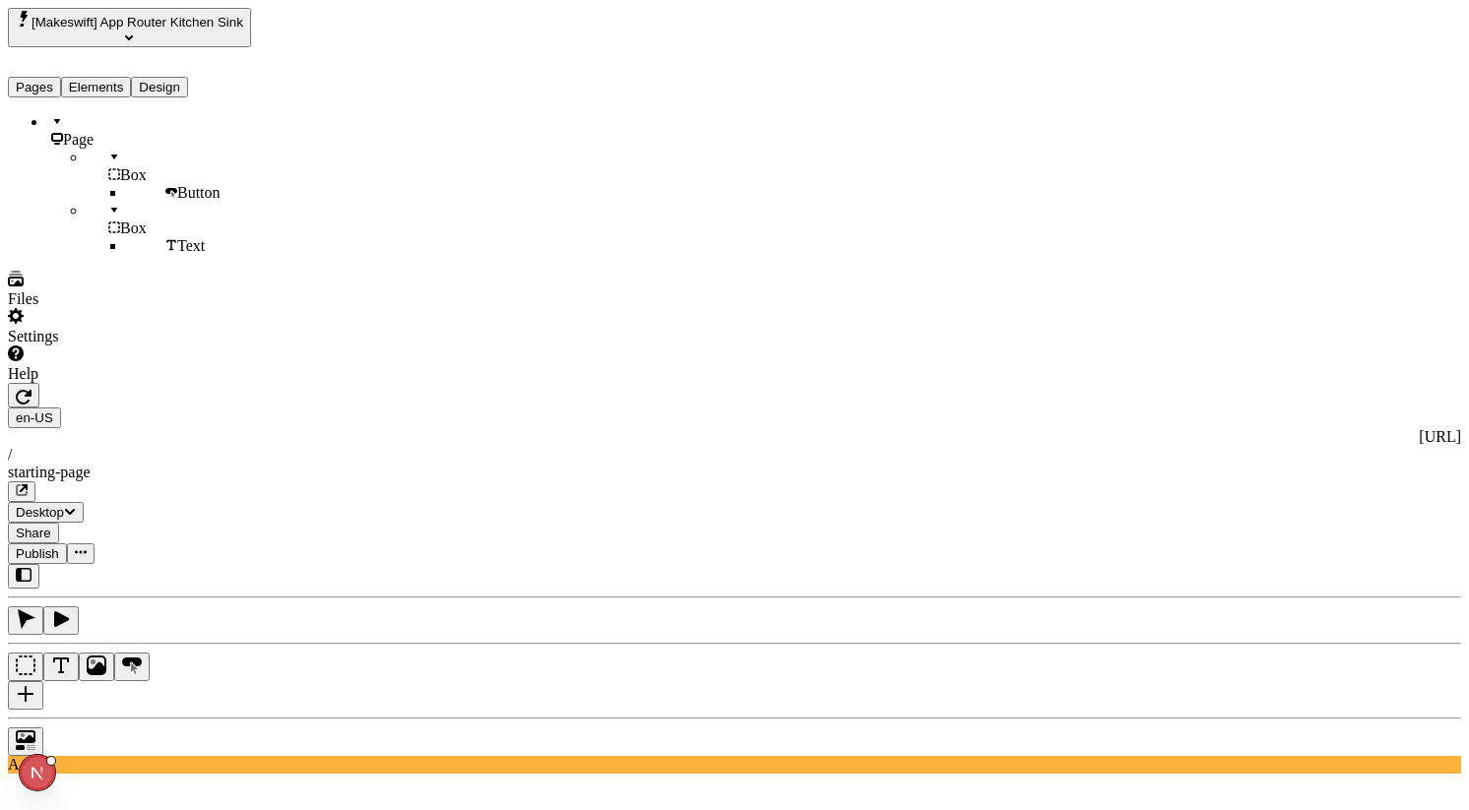
click at [79, 606] on button "button" at bounding box center [60, 620] width 35 height 29
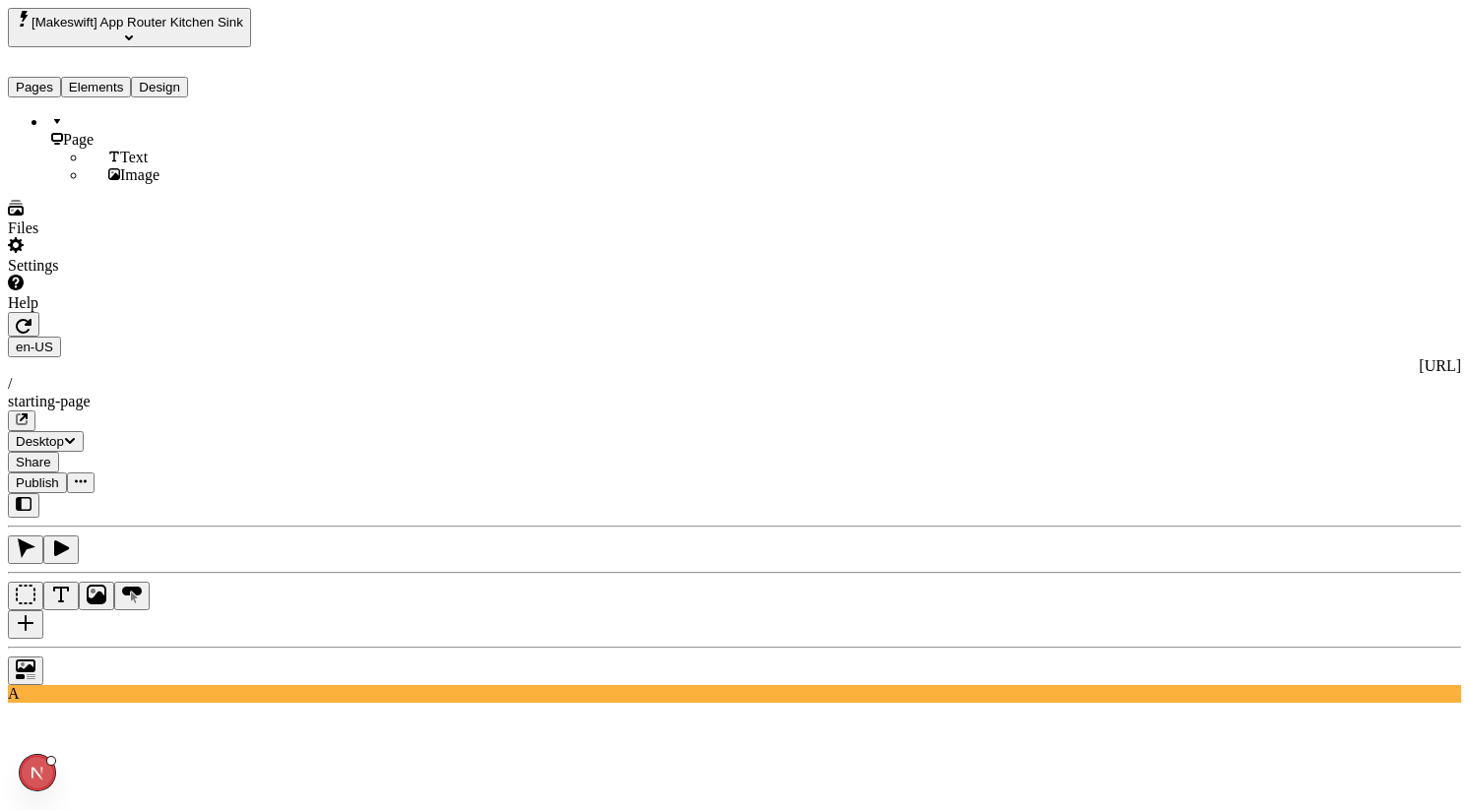
click at [43, 536] on button "button" at bounding box center [25, 550] width 35 height 29
click at [61, 77] on button "Pages" at bounding box center [34, 87] width 53 height 21
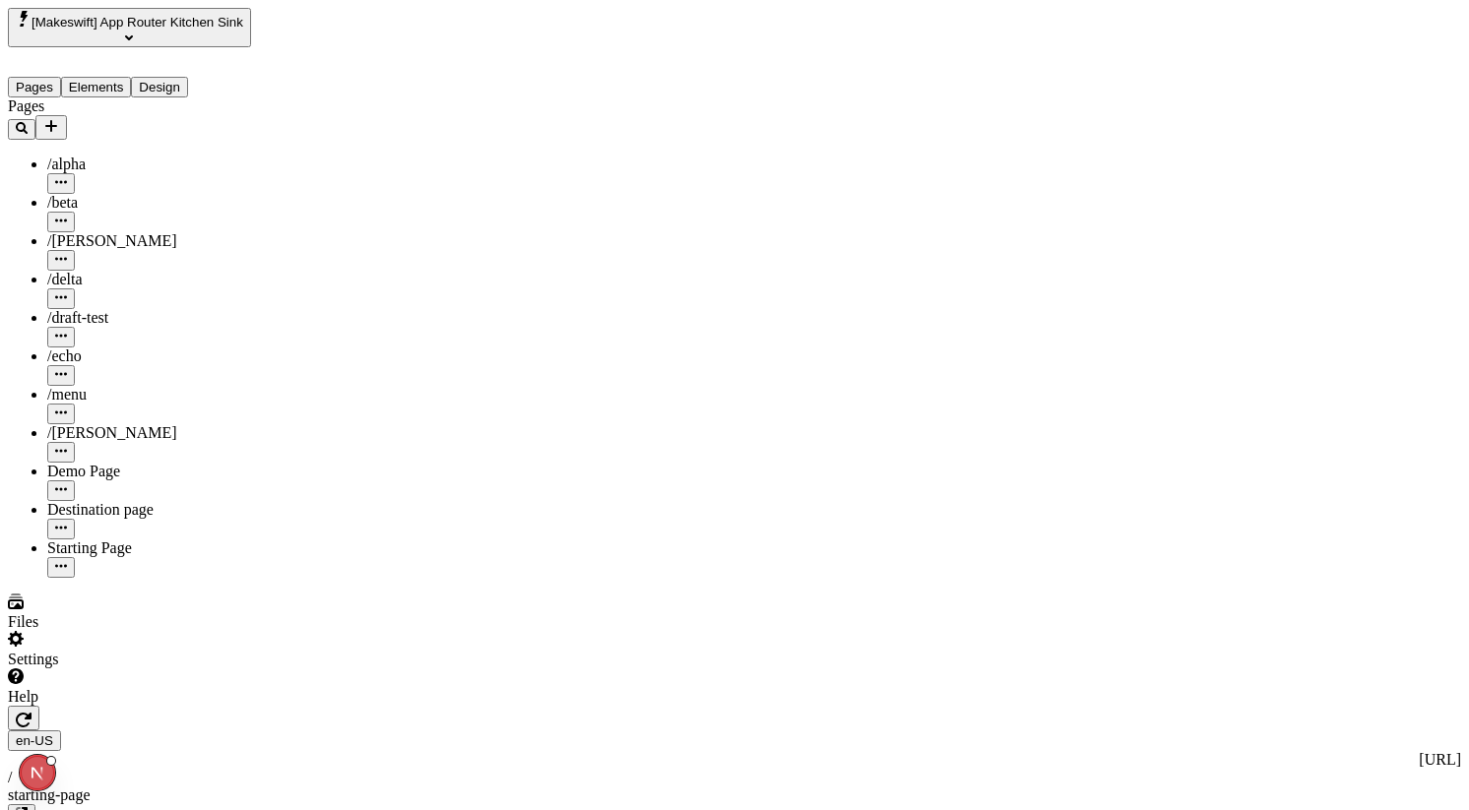
click at [149, 539] on div "Starting Page" at bounding box center [172, 548] width 250 height 18
click at [39, 706] on button "button" at bounding box center [24, 718] width 32 height 25
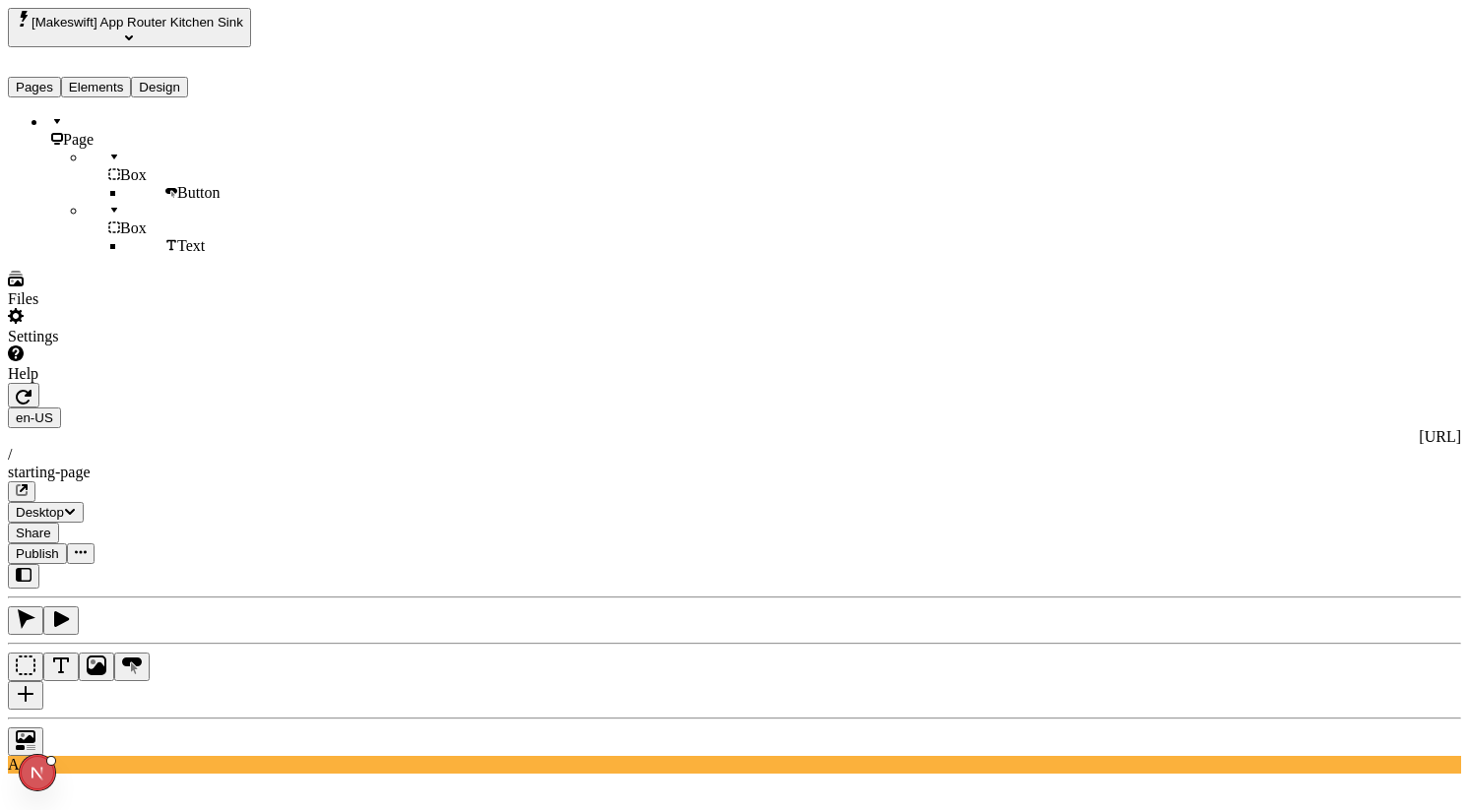
click at [132, 77] on button "Elements" at bounding box center [96, 87] width 71 height 21
click at [35, 609] on icon "button" at bounding box center [27, 619] width 18 height 20
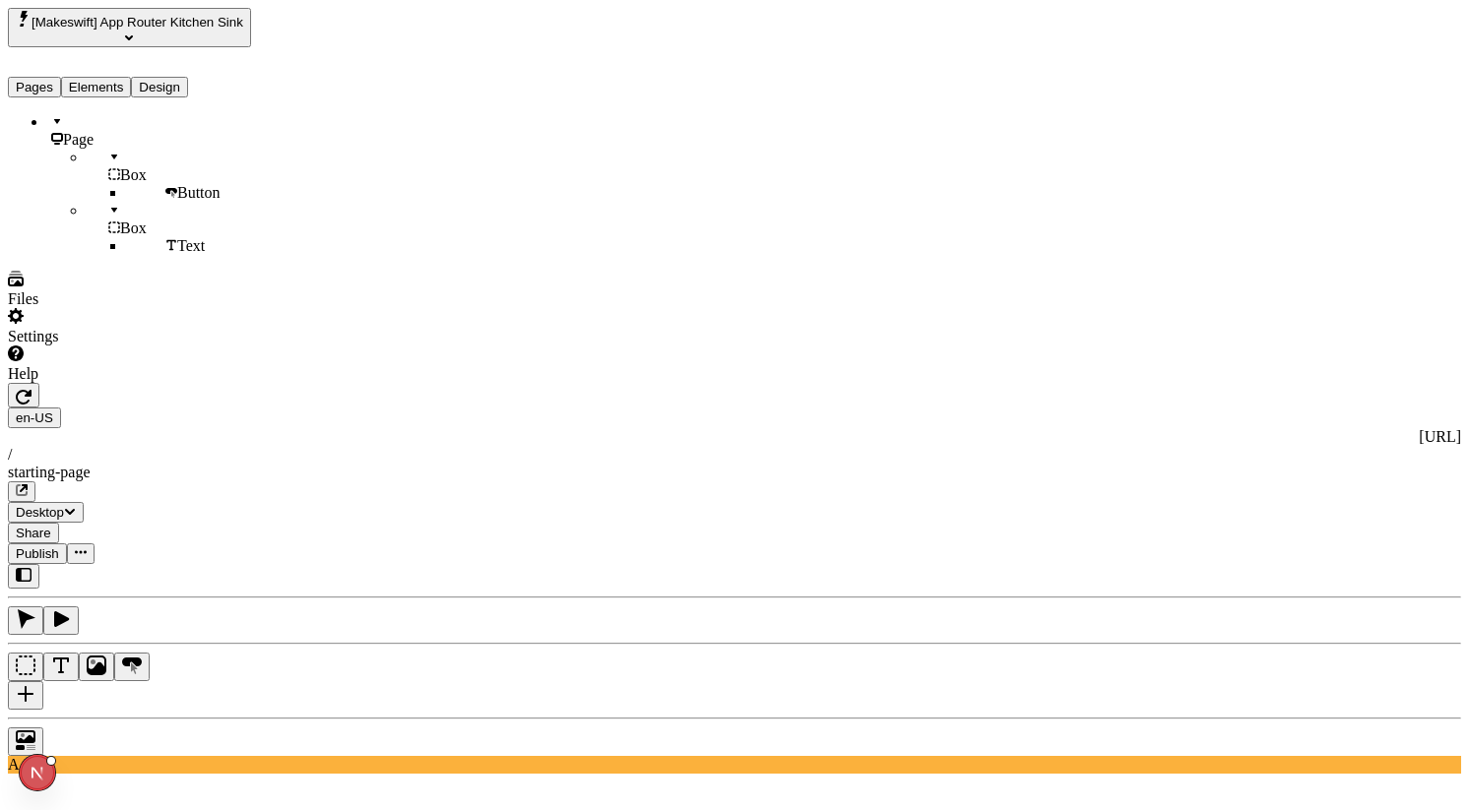
click at [32, 567] on icon "button" at bounding box center [24, 575] width 16 height 16
click at [21, 568] on icon "button" at bounding box center [24, 575] width 16 height 14
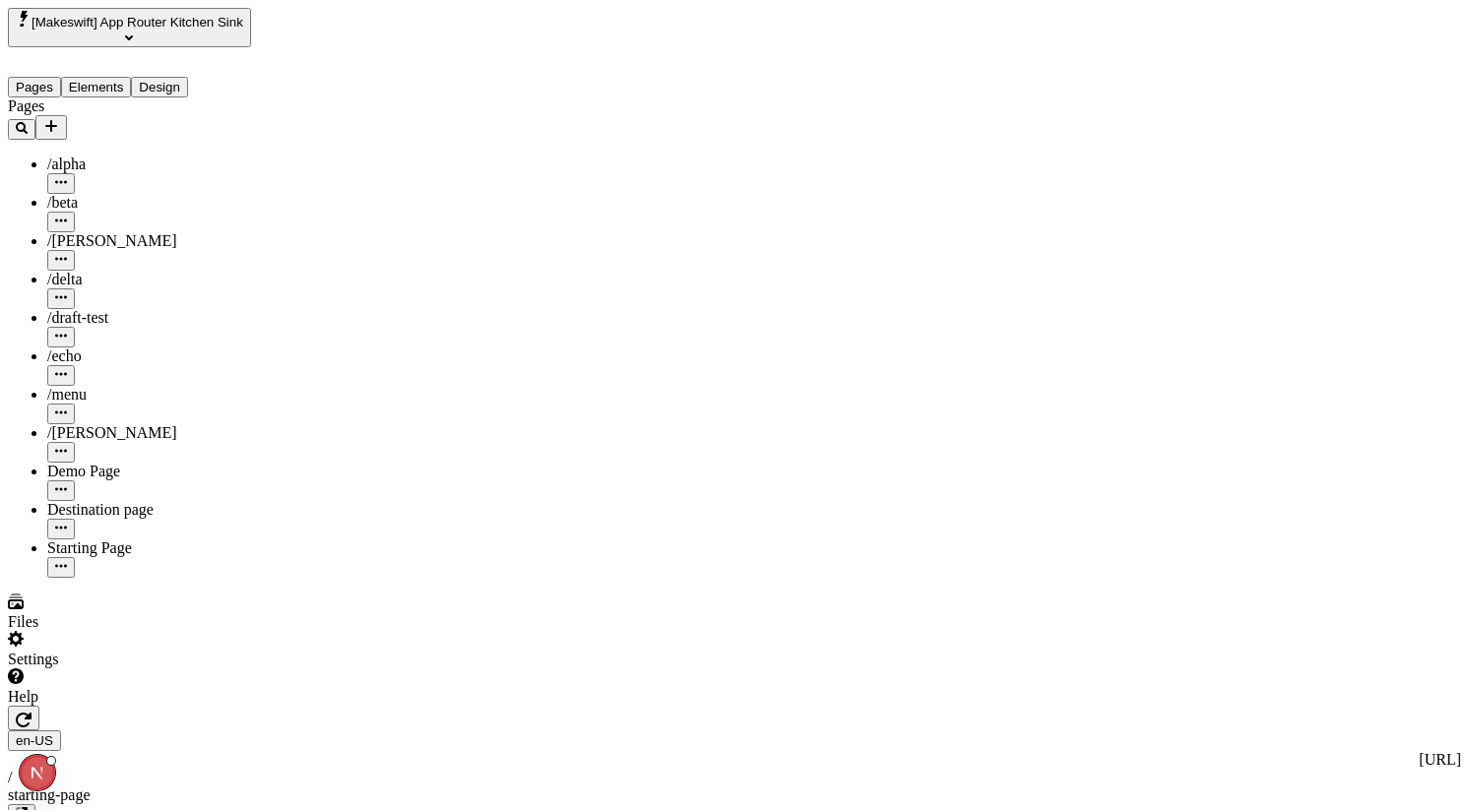
click at [52, 77] on button "Pages" at bounding box center [34, 87] width 53 height 21
click at [116, 501] on div "Destination page" at bounding box center [172, 510] width 250 height 18
click at [104, 539] on div "Starting Page" at bounding box center [172, 548] width 250 height 18
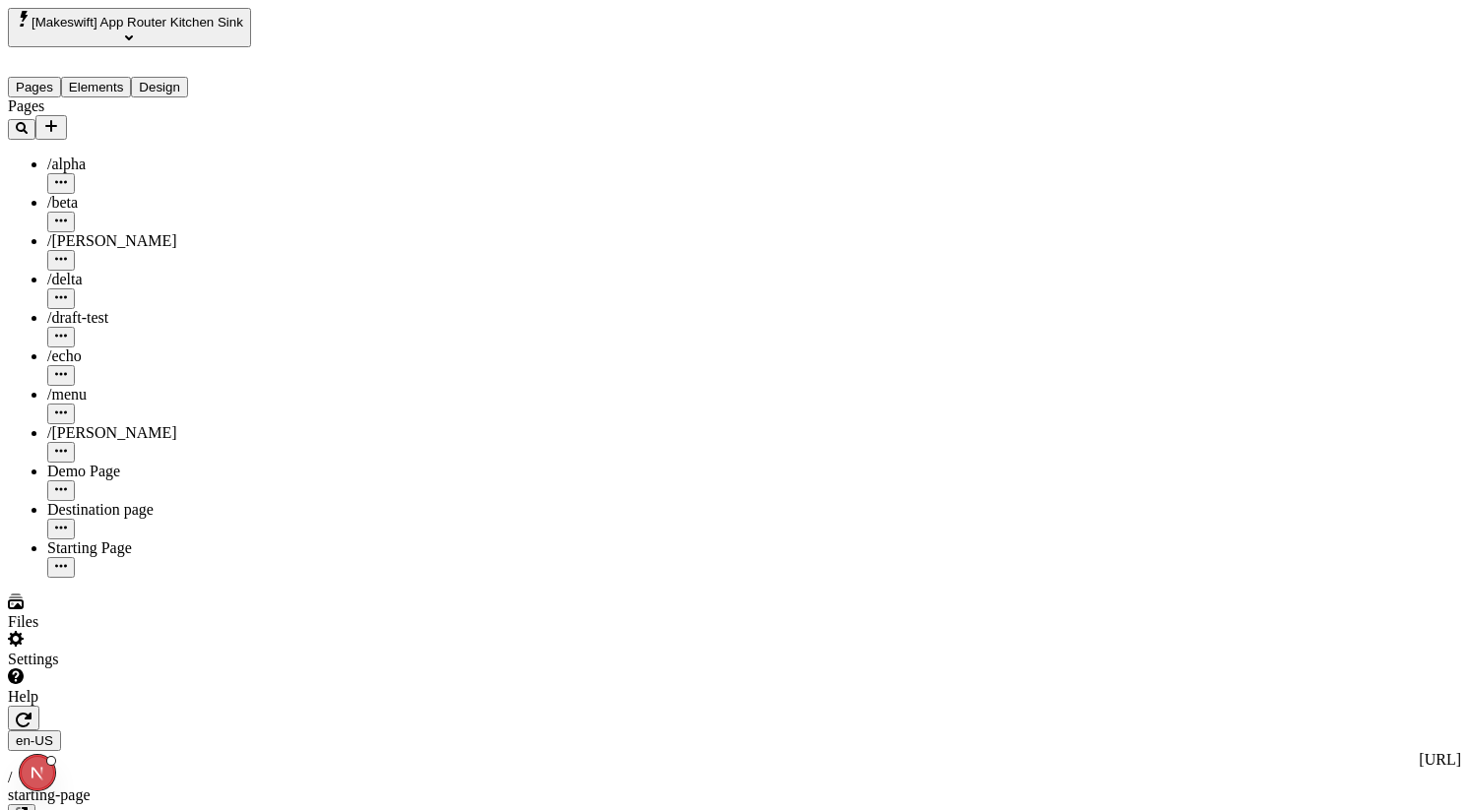
click at [32, 713] on icon "button" at bounding box center [24, 720] width 16 height 15
click at [124, 77] on button "Elements" at bounding box center [96, 87] width 71 height 21
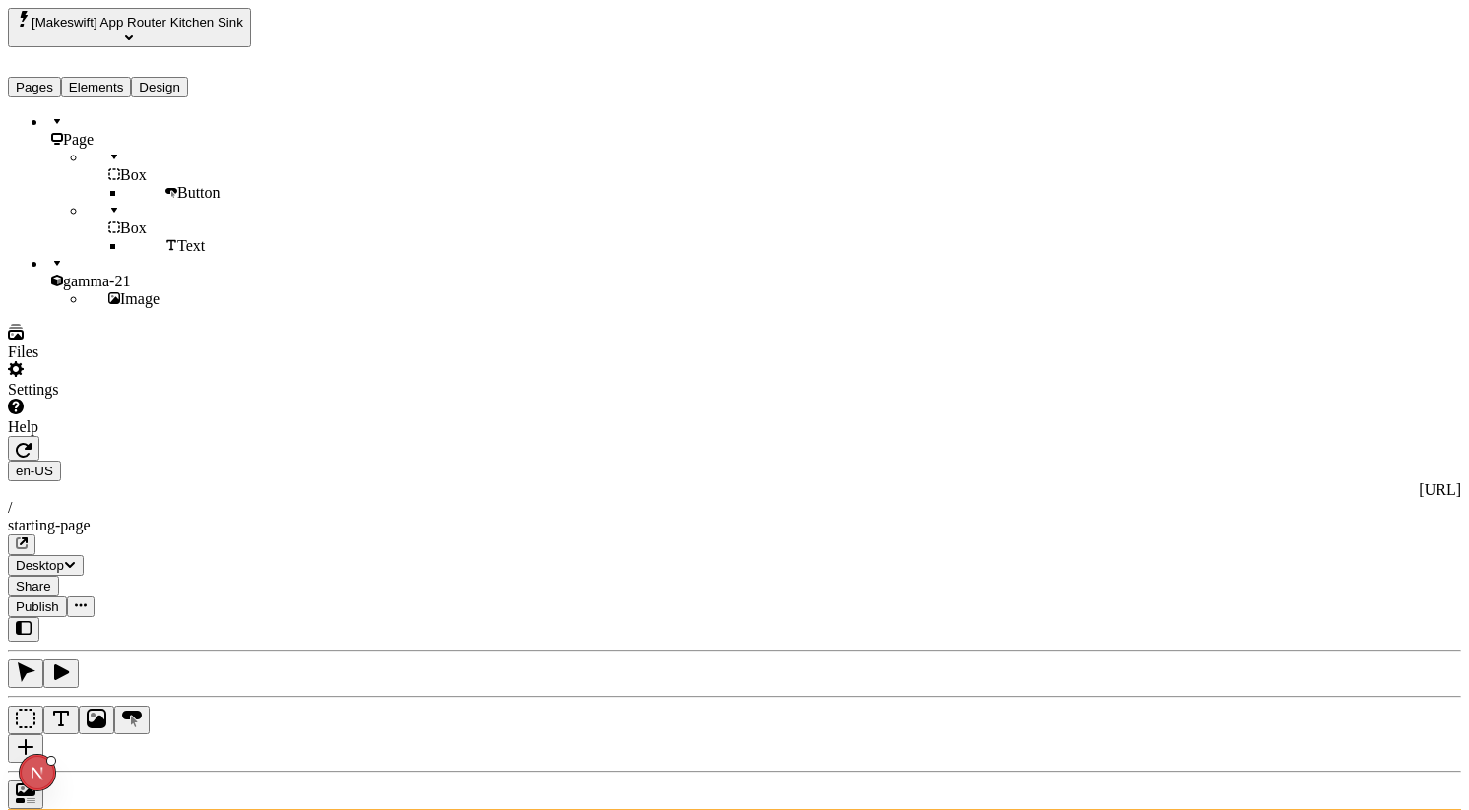
click at [35, 663] on icon "button" at bounding box center [26, 673] width 20 height 20
click at [39, 617] on button "button" at bounding box center [24, 629] width 32 height 25
click at [22, 620] on icon "button" at bounding box center [24, 628] width 16 height 16
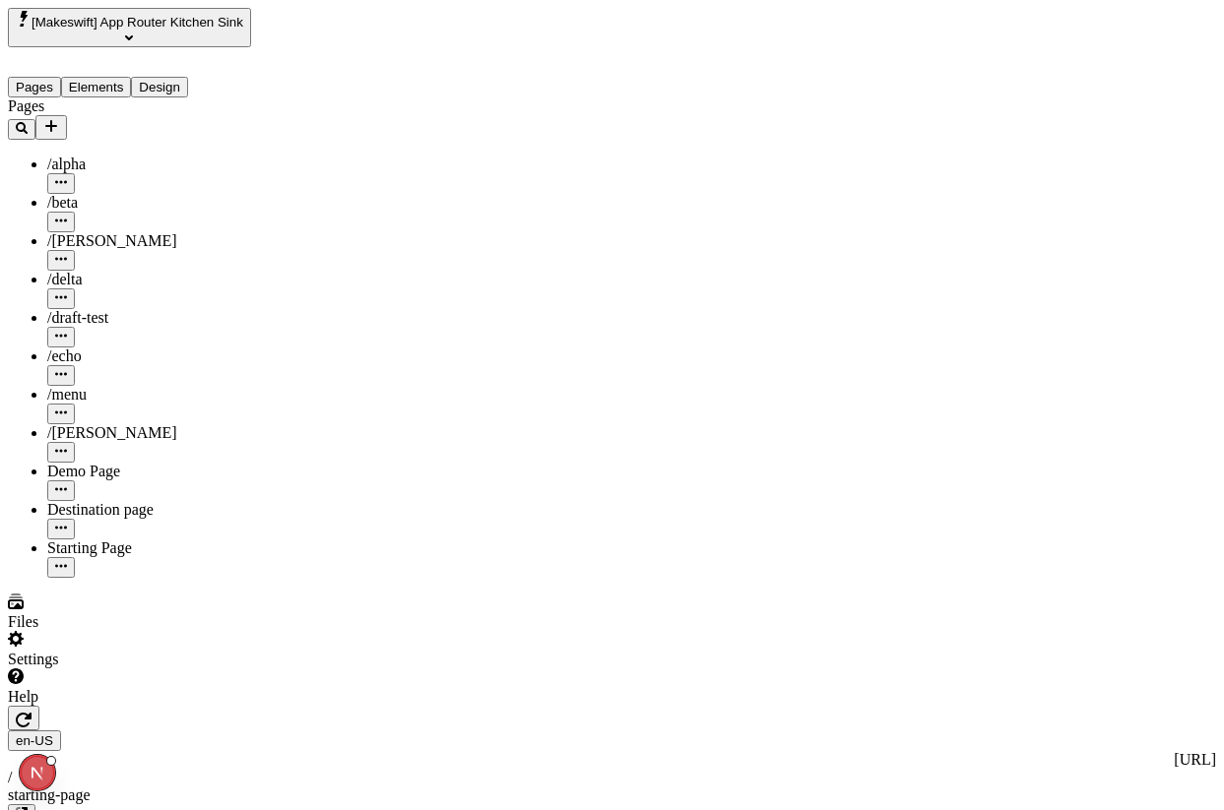
click at [59, 77] on button "Pages" at bounding box center [34, 87] width 53 height 21
click at [52, 539] on div "Starting Page" at bounding box center [172, 558] width 250 height 38
click at [32, 713] on icon "button" at bounding box center [24, 720] width 16 height 15
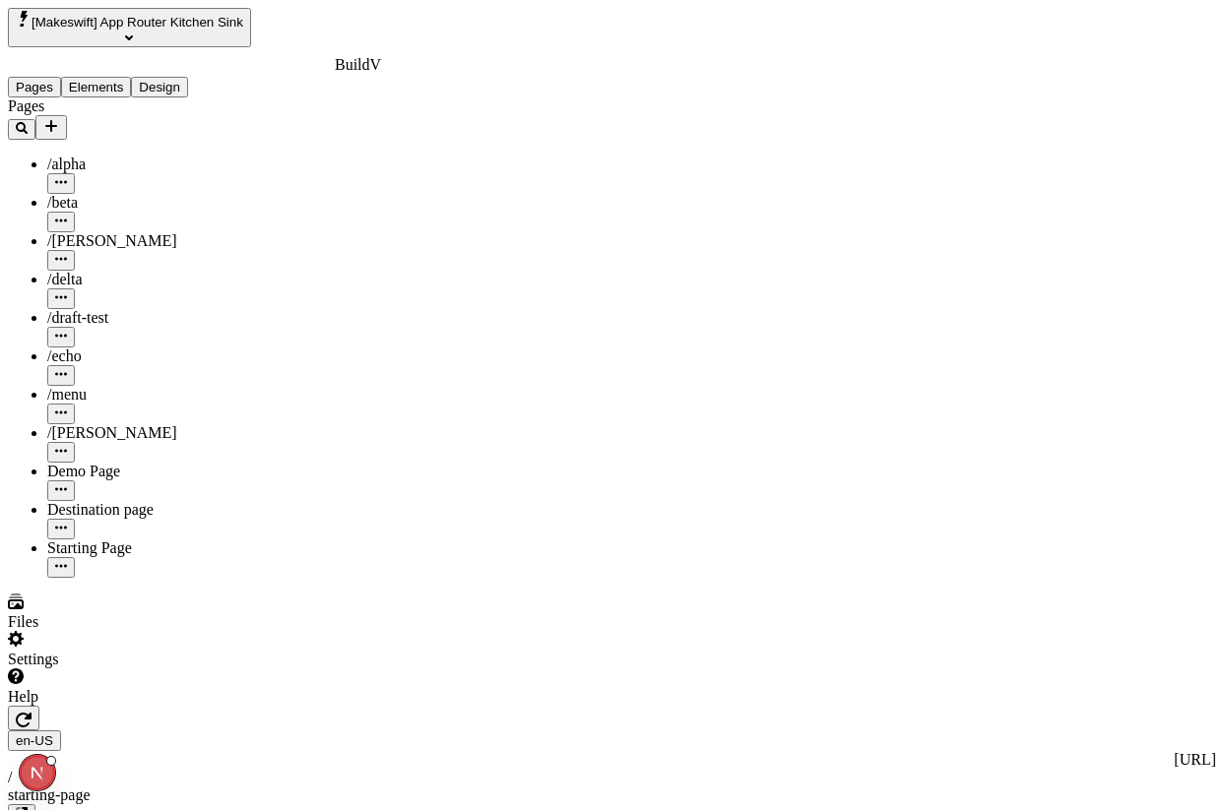
click at [130, 77] on button "Elements" at bounding box center [96, 87] width 71 height 21
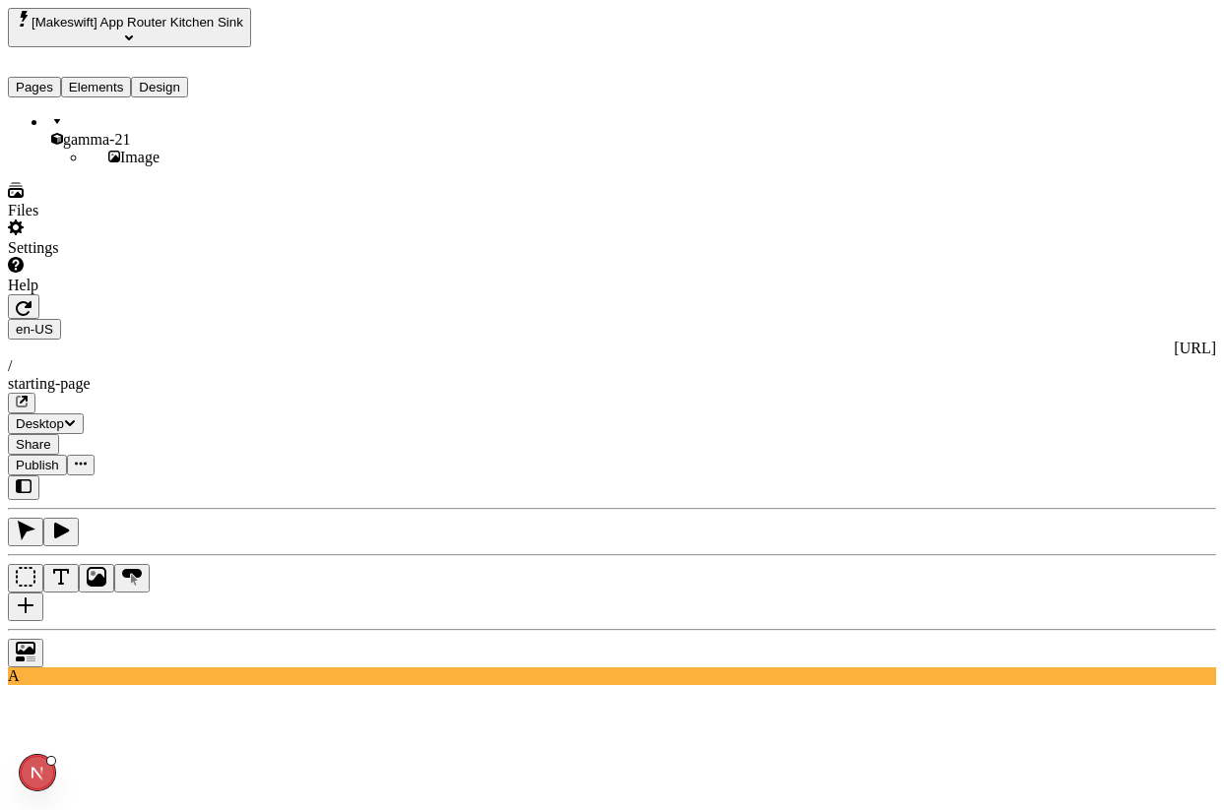
click at [52, 77] on button "Pages" at bounding box center [34, 87] width 53 height 21
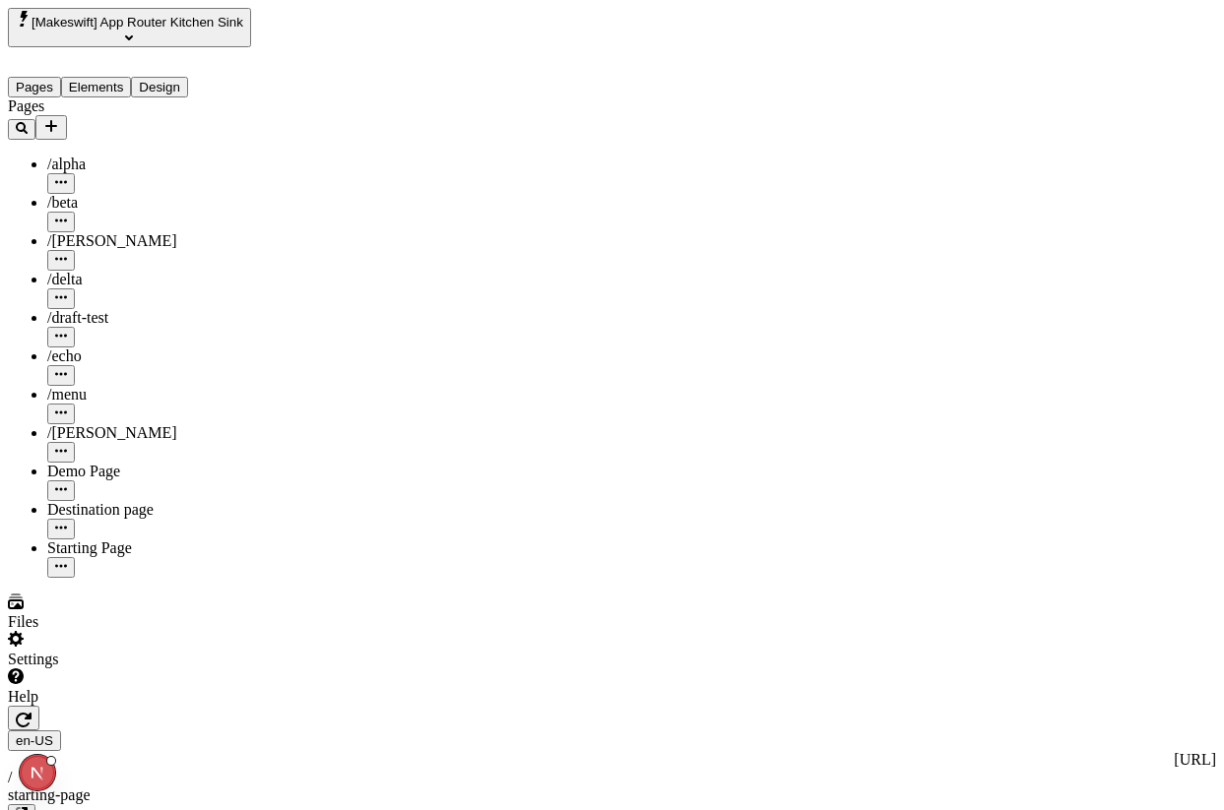
click at [129, 77] on button "Elements" at bounding box center [96, 87] width 71 height 21
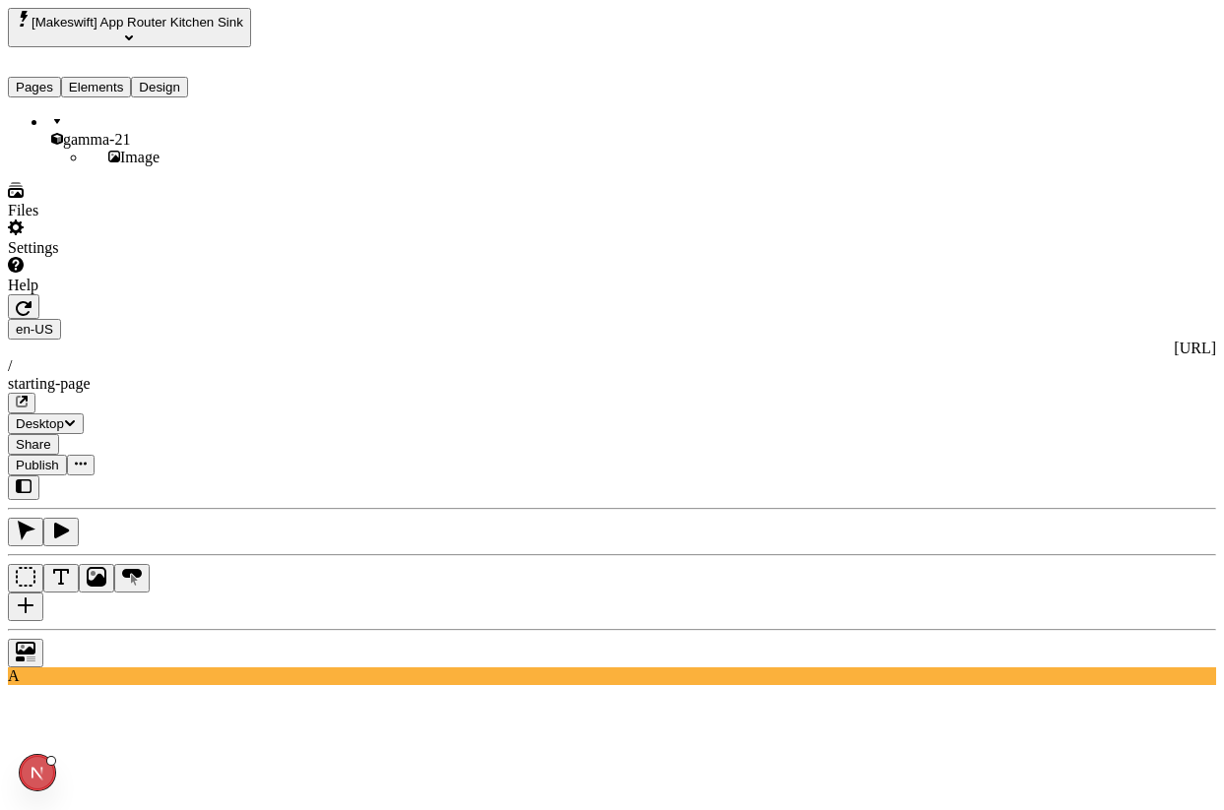
click at [43, 518] on button "button" at bounding box center [25, 532] width 35 height 29
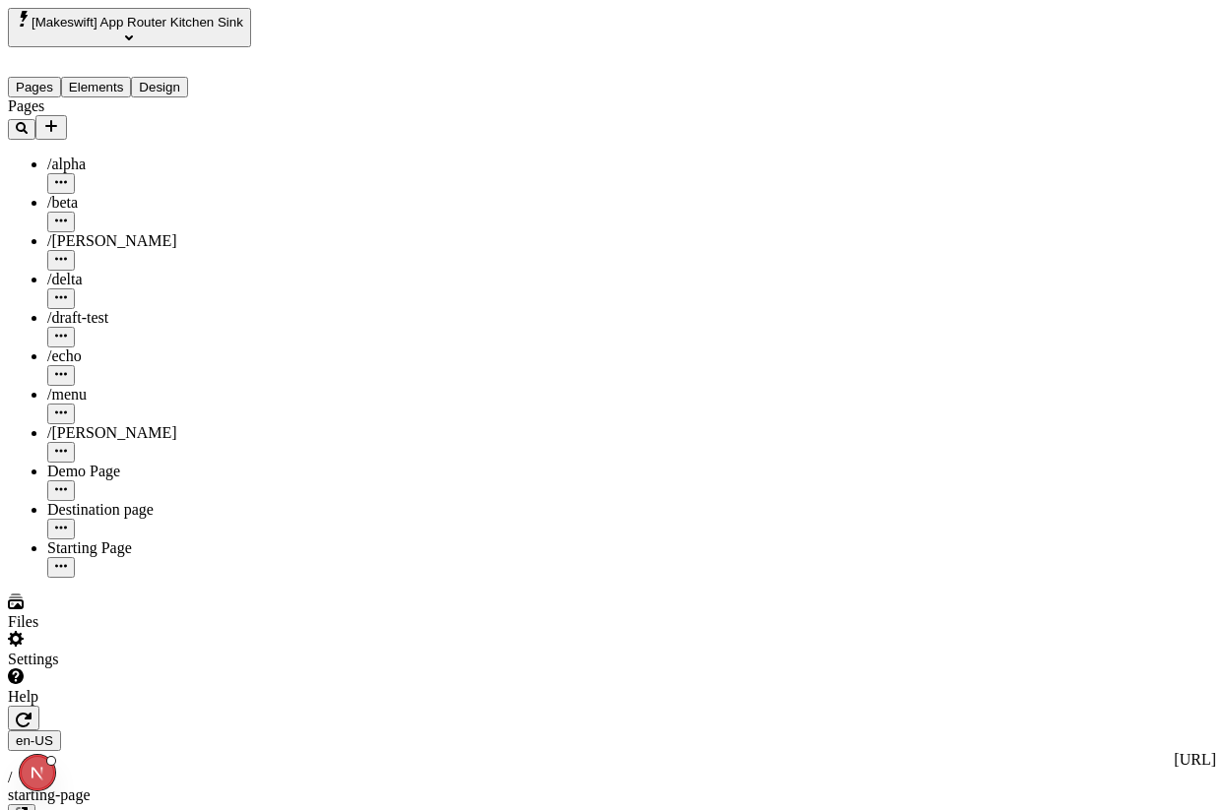
click at [61, 77] on button "Pages" at bounding box center [34, 87] width 53 height 21
